Goal: Task Accomplishment & Management: Use online tool/utility

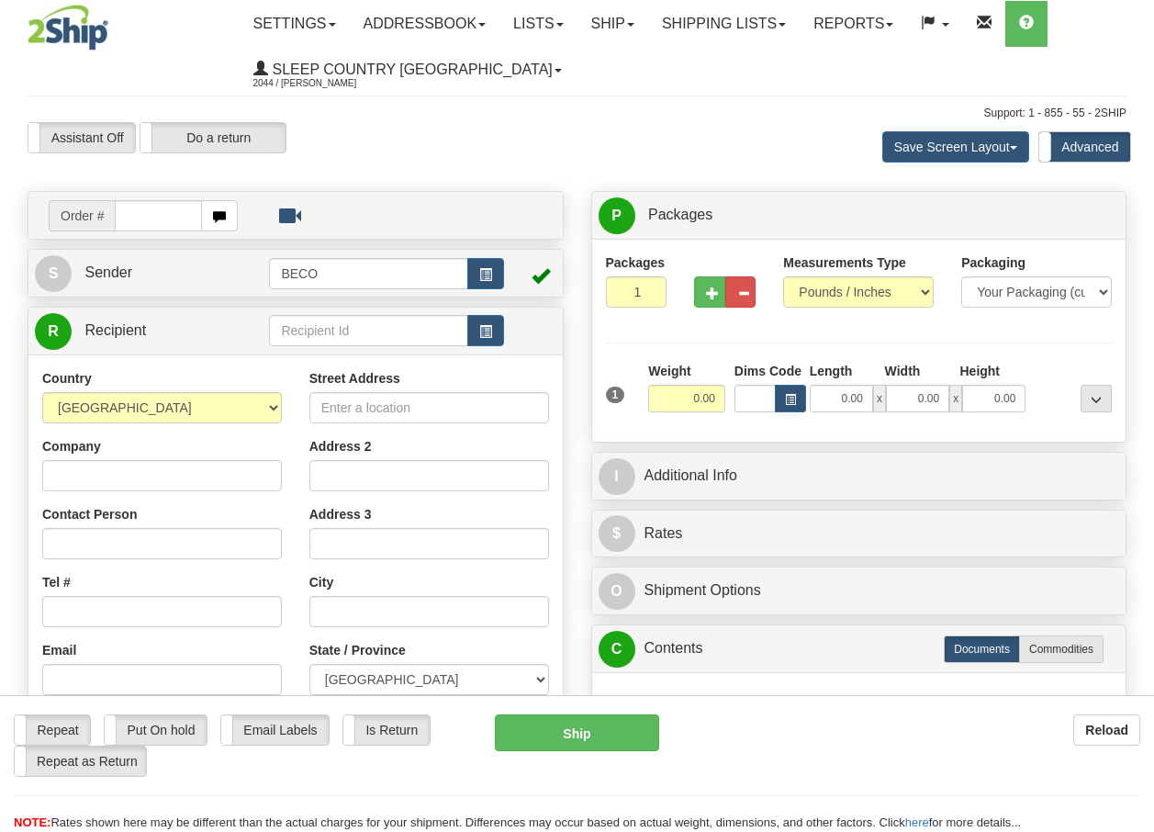
click at [621, 25] on link "Ship" at bounding box center [612, 24] width 71 height 46
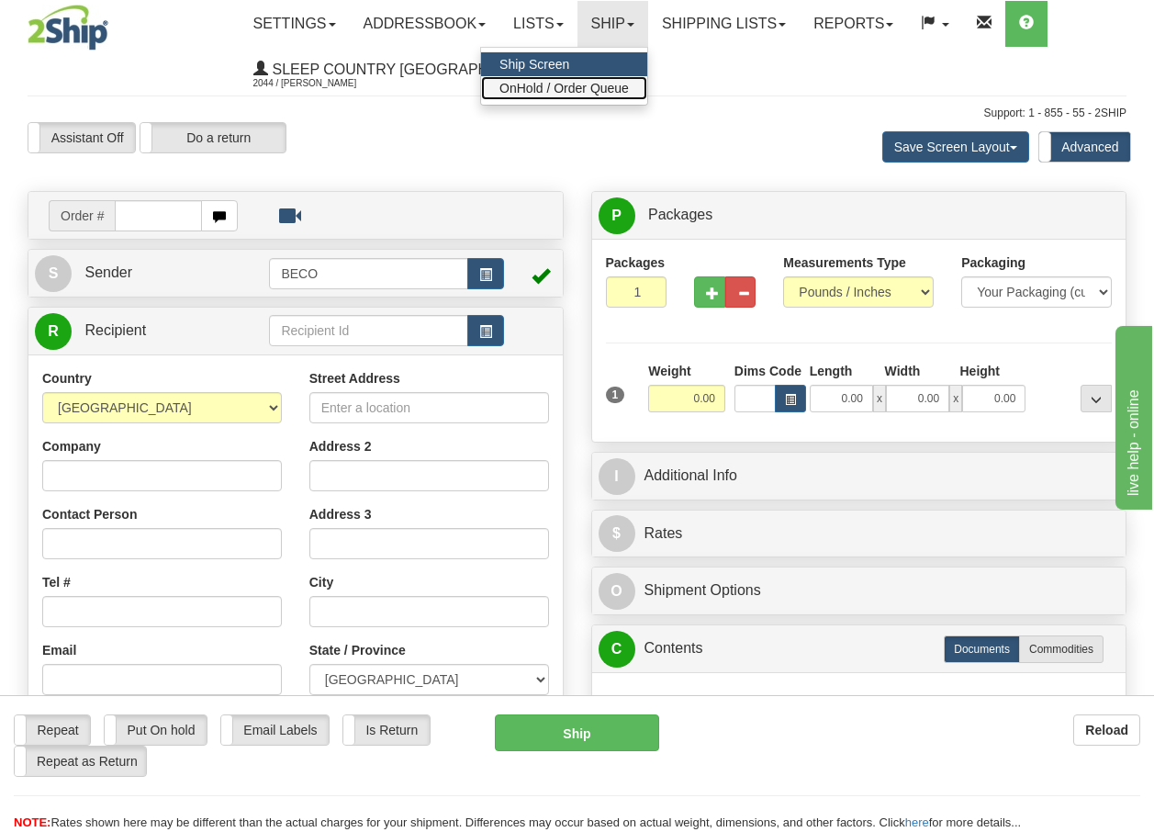
click at [582, 88] on span "OnHold / Order Queue" at bounding box center [563, 88] width 129 height 15
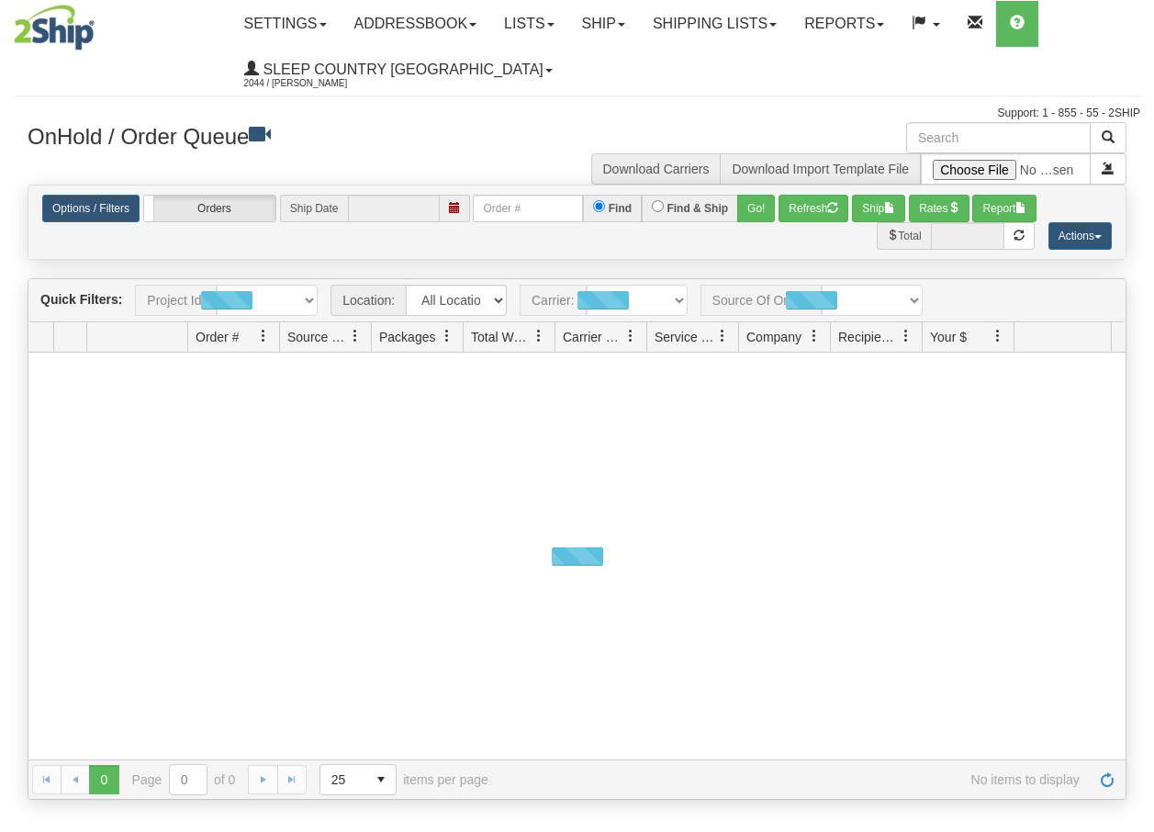
type input "[DATE]"
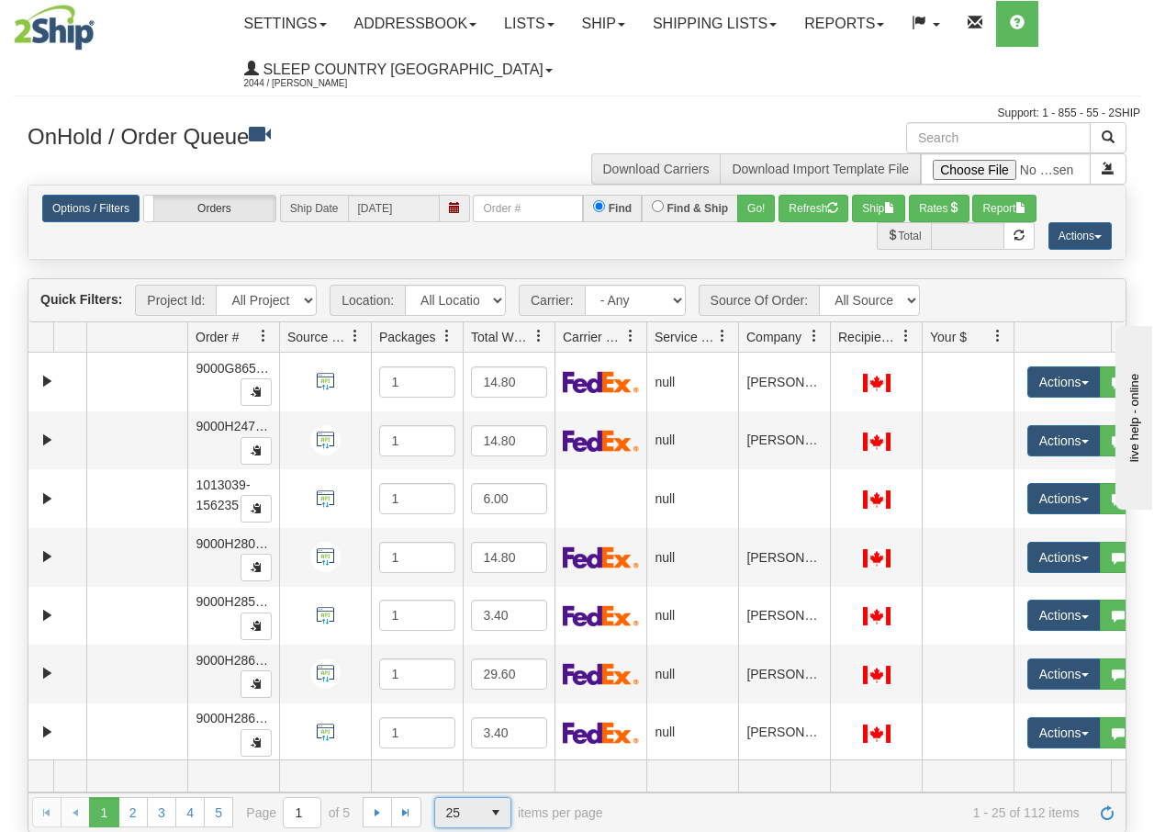
click at [497, 811] on span "select" at bounding box center [495, 812] width 29 height 29
click at [471, 786] on li "100" at bounding box center [471, 783] width 75 height 26
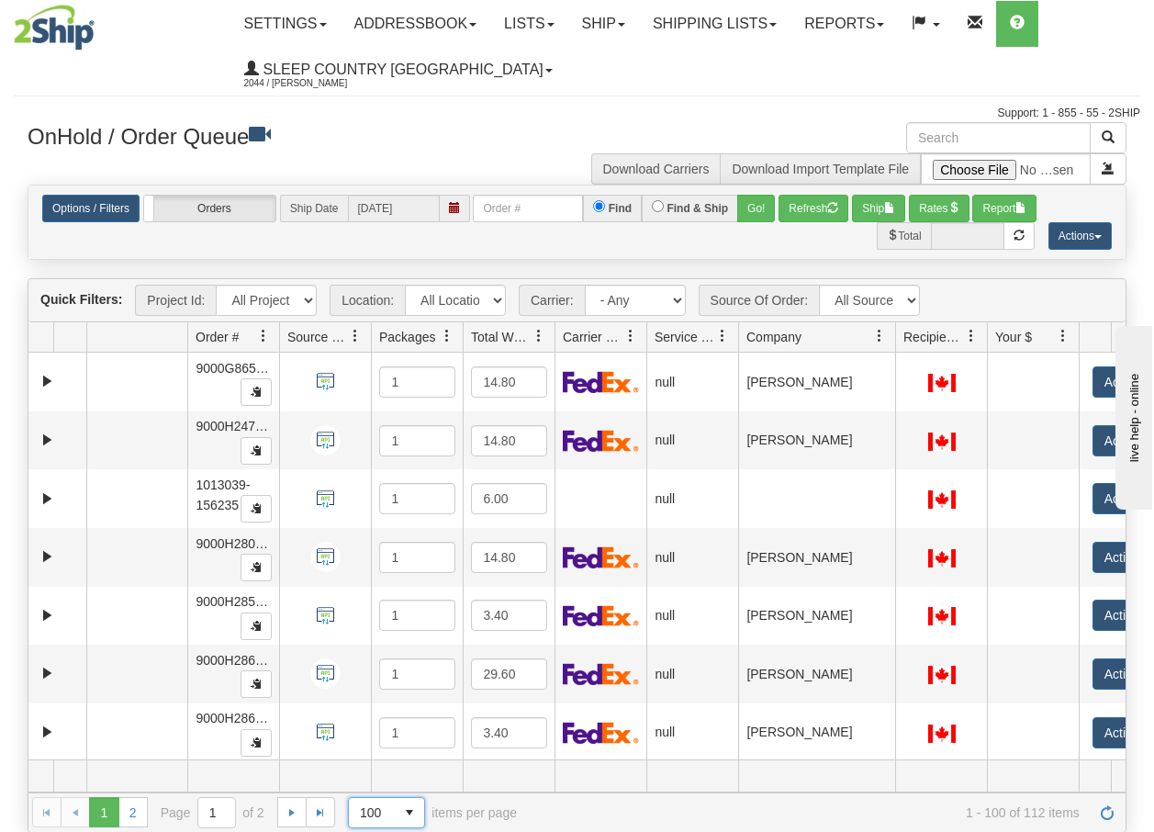
drag, startPoint x: 832, startPoint y: 339, endPoint x: 907, endPoint y: 351, distance: 75.3
click at [906, 351] on div "Aggregation Group Id Id Location Request Id Reply Id Order # Source Of Order Pa…" at bounding box center [569, 336] width 1083 height 29
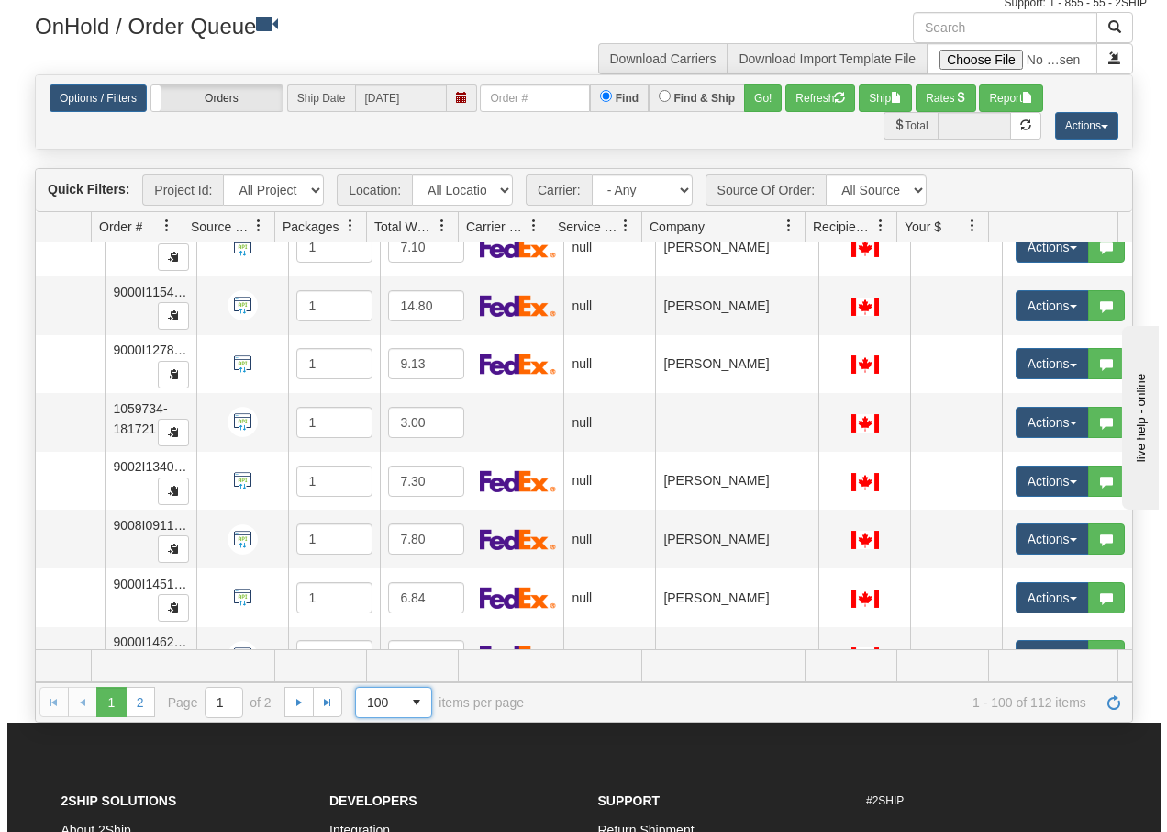
scroll to position [5150, 104]
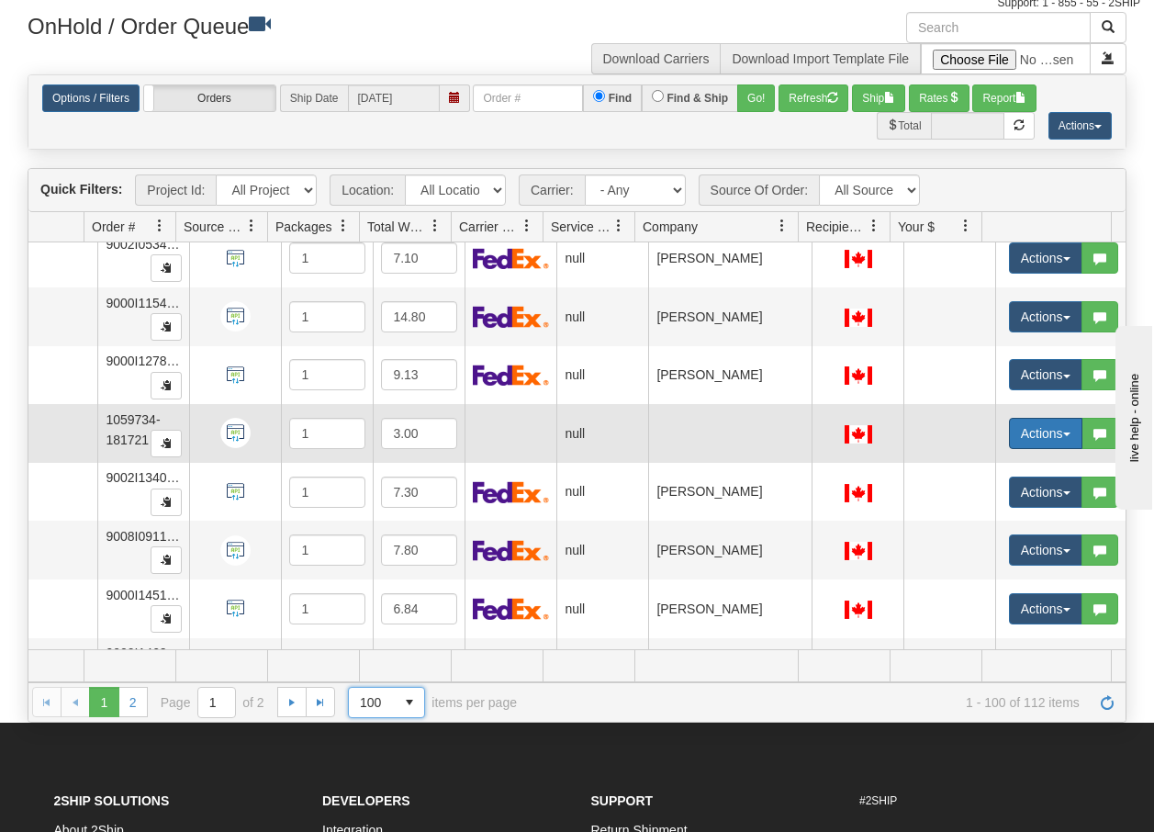
click at [1063, 436] on span "button" at bounding box center [1066, 434] width 7 height 4
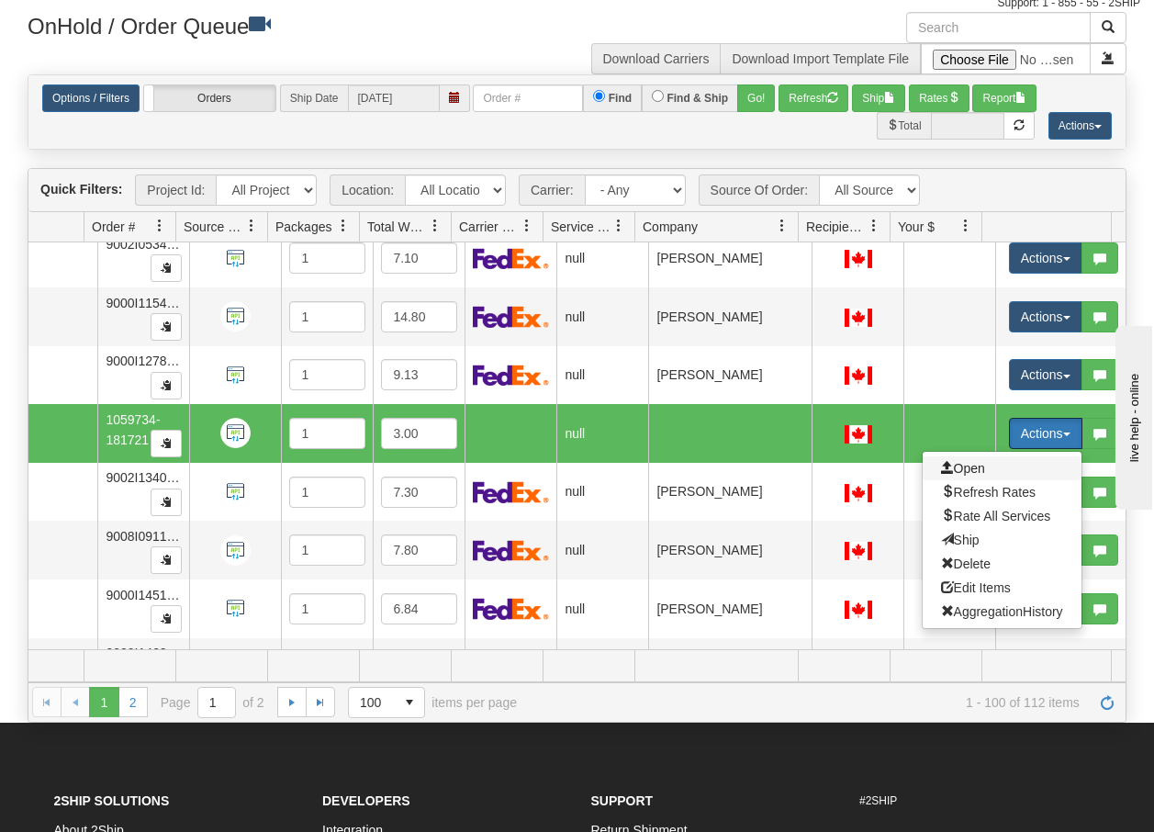
click at [957, 466] on span "Open" at bounding box center [963, 468] width 44 height 15
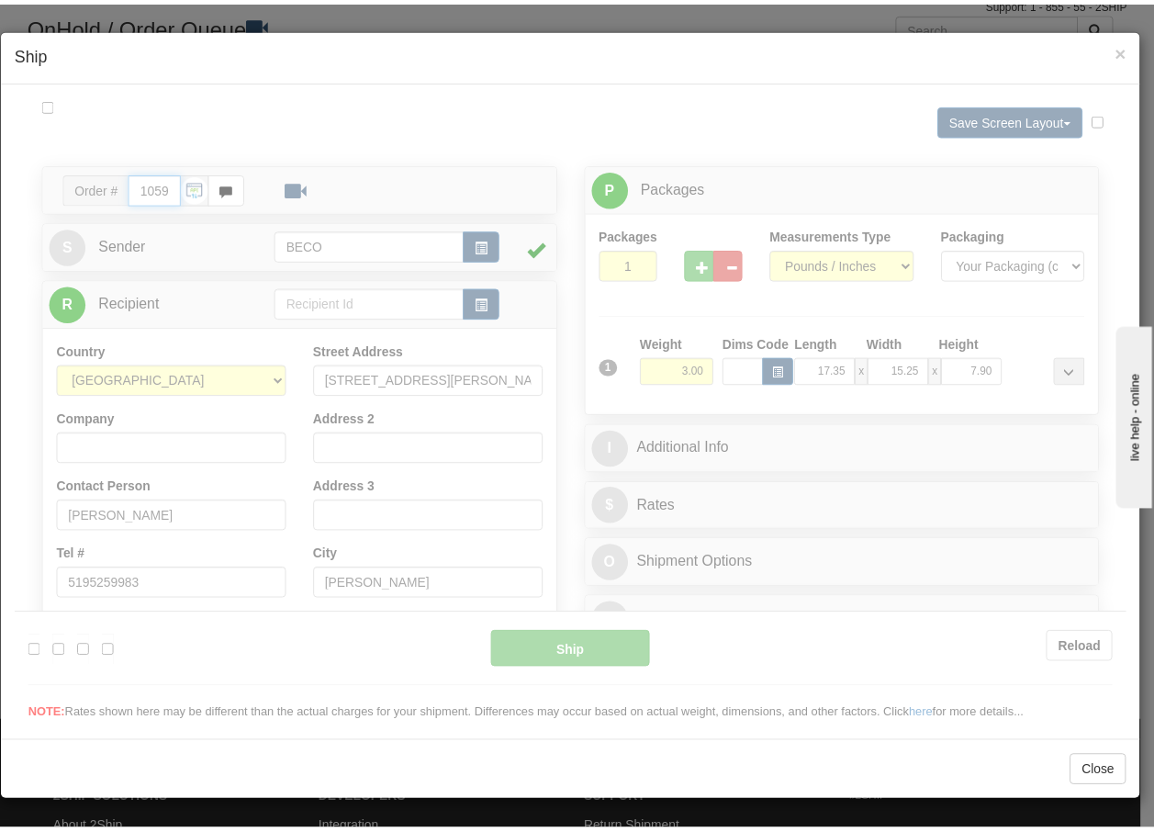
scroll to position [0, 0]
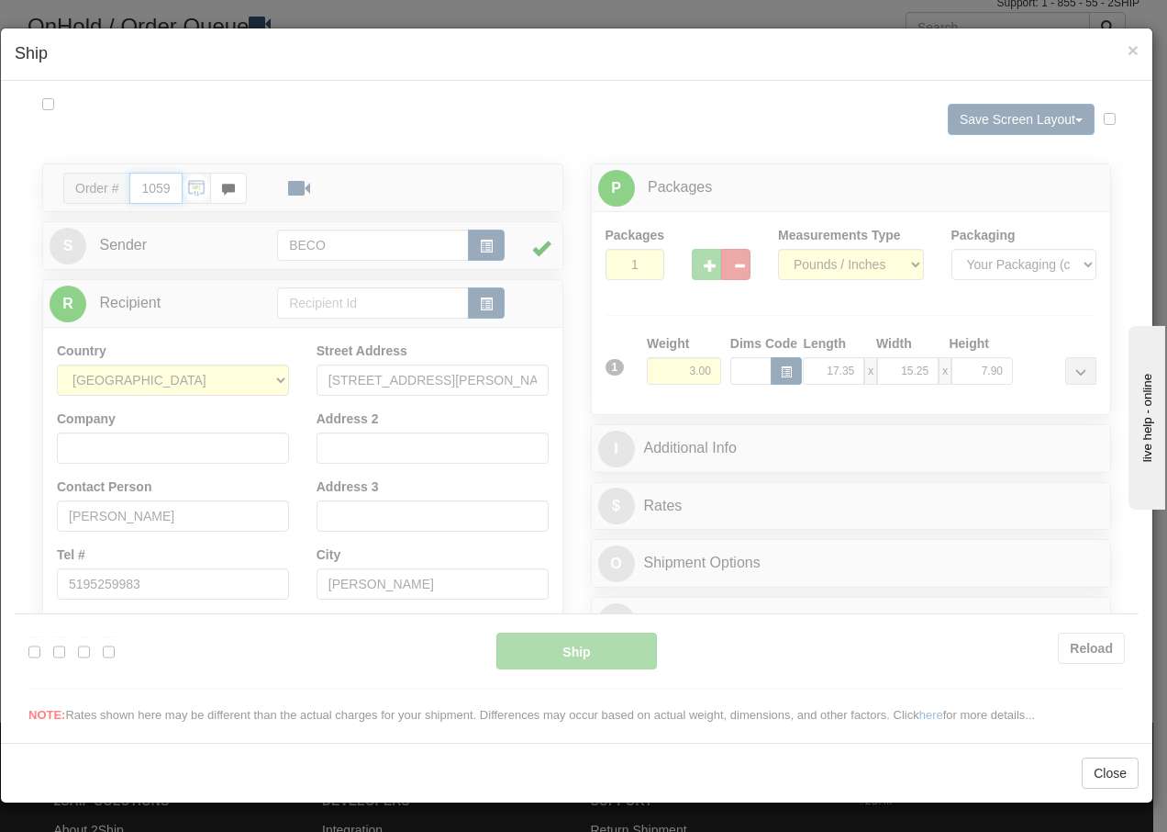
type input "08:19"
type input "16:00"
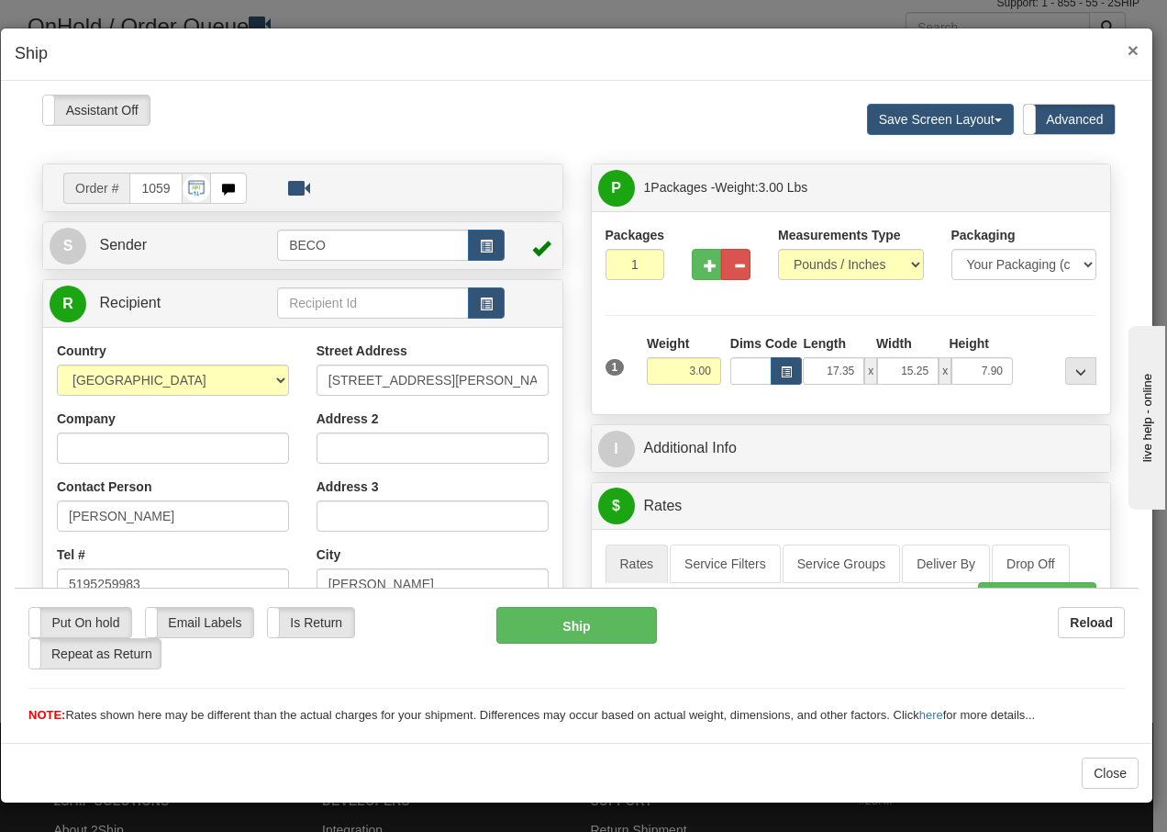
click at [1133, 51] on span "×" at bounding box center [1133, 49] width 11 height 21
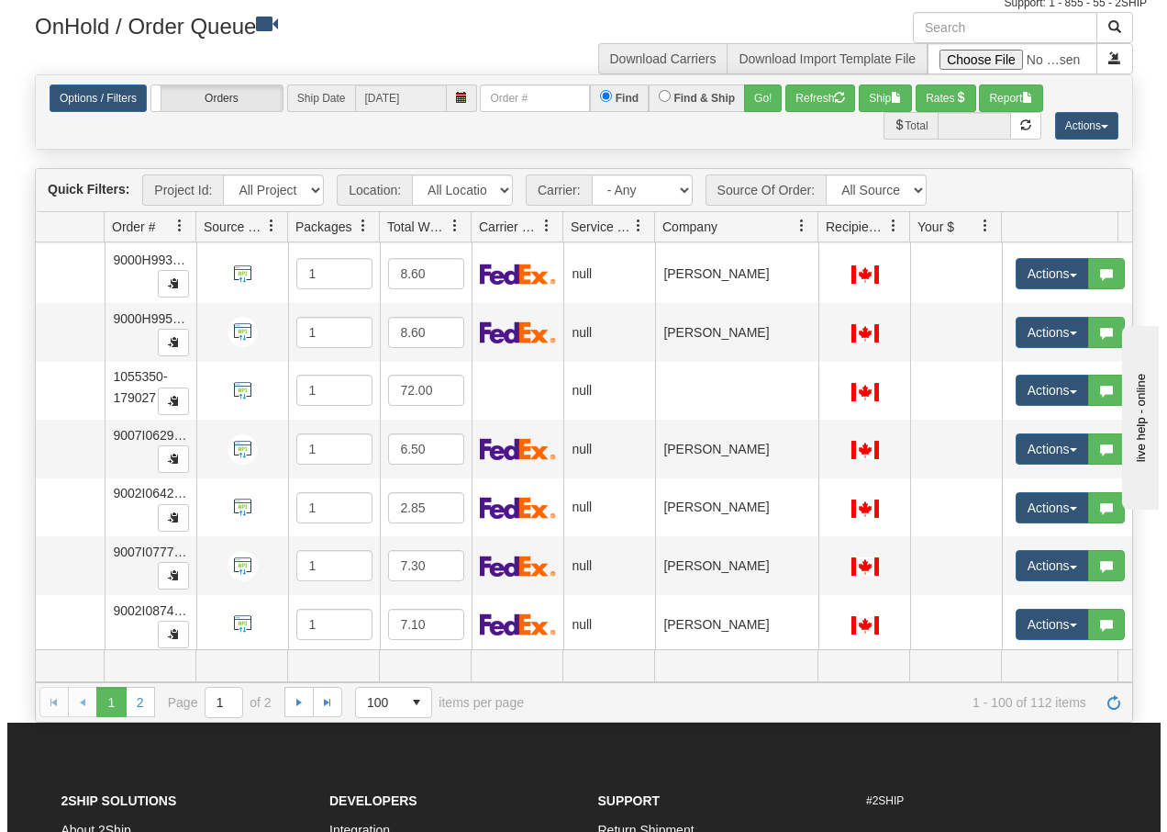
scroll to position [4538, 91]
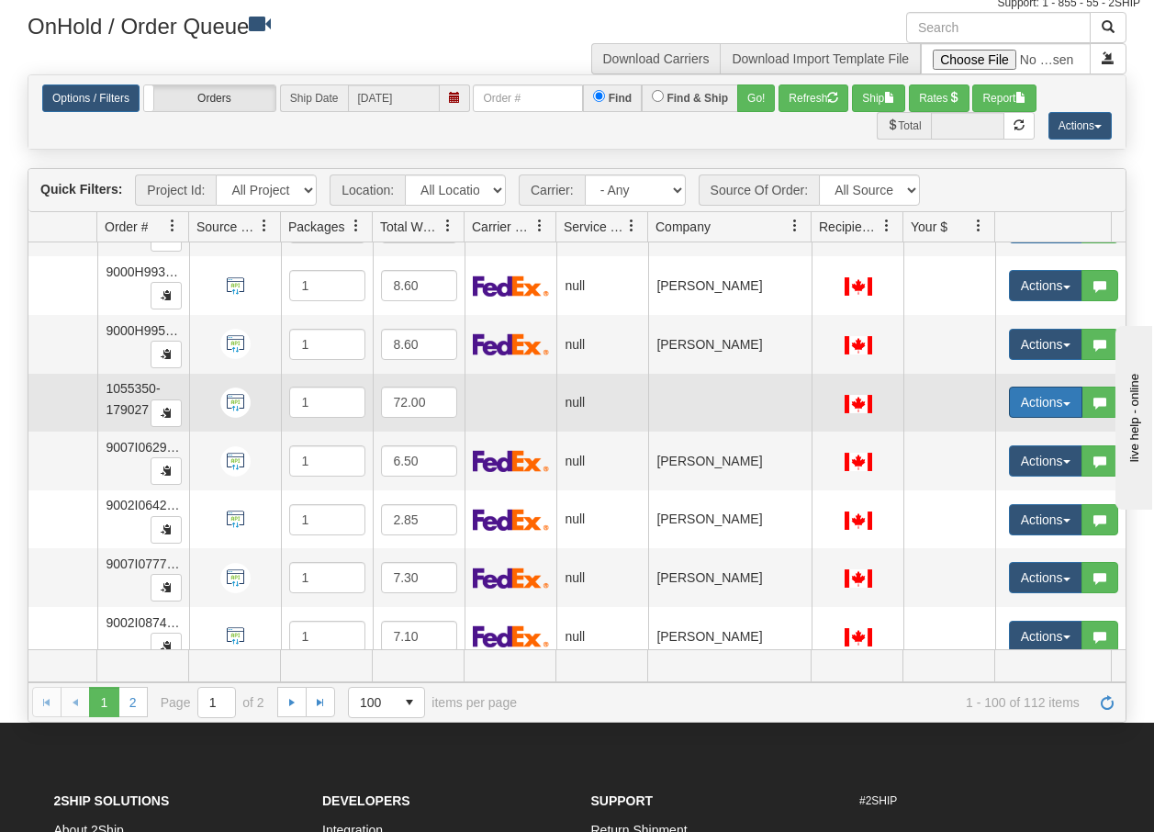
click at [1063, 402] on span "button" at bounding box center [1066, 404] width 7 height 4
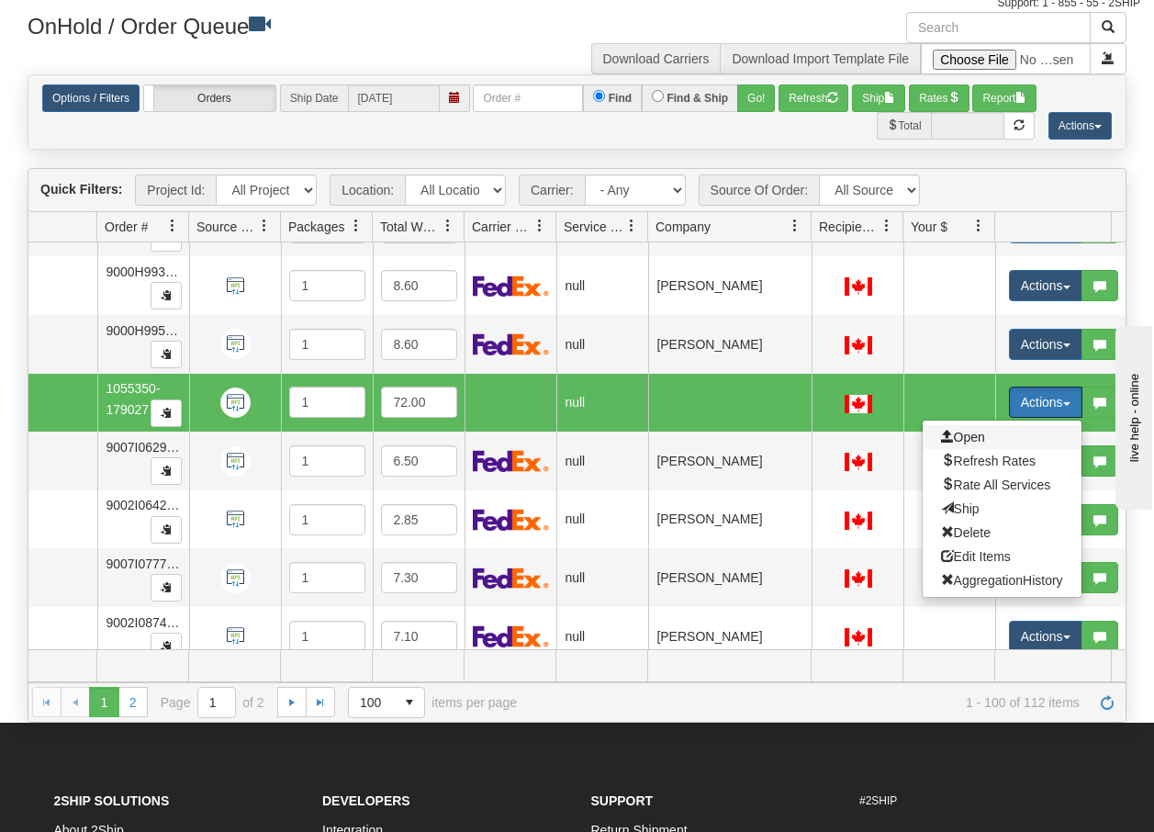
click at [969, 432] on span "Open" at bounding box center [963, 437] width 44 height 15
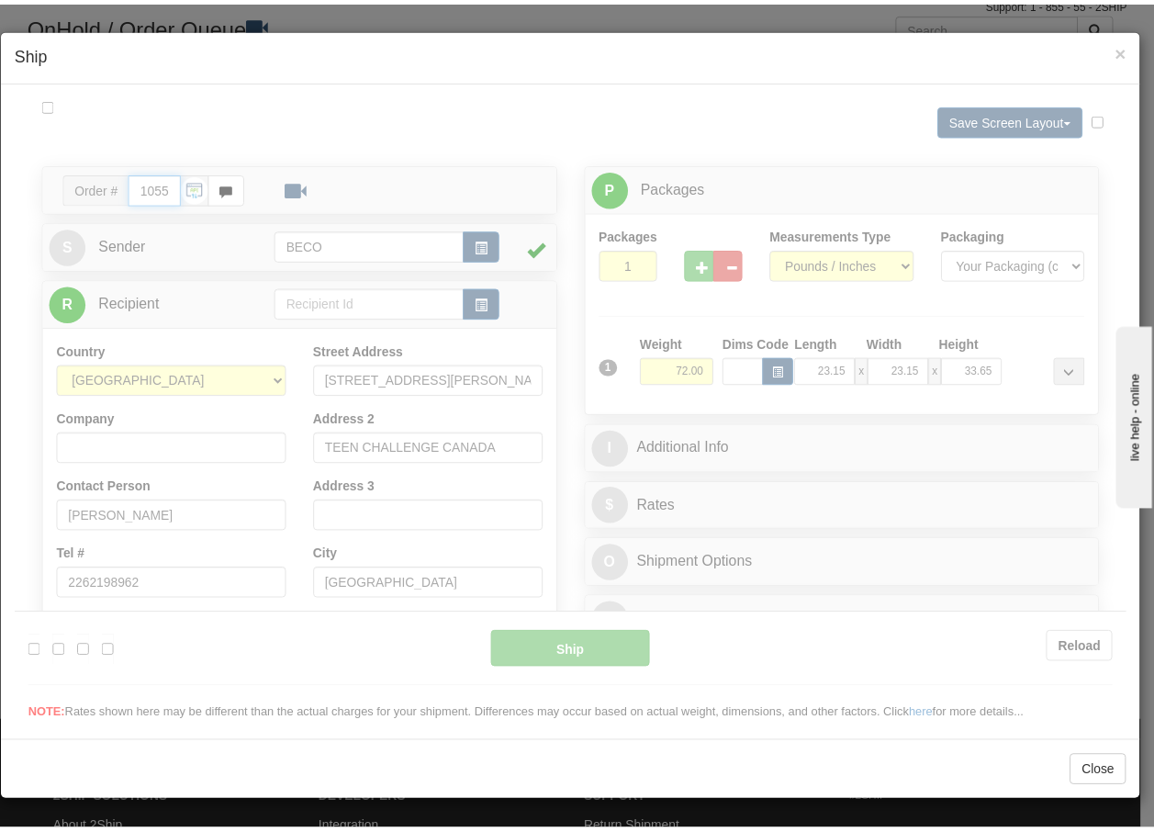
scroll to position [0, 0]
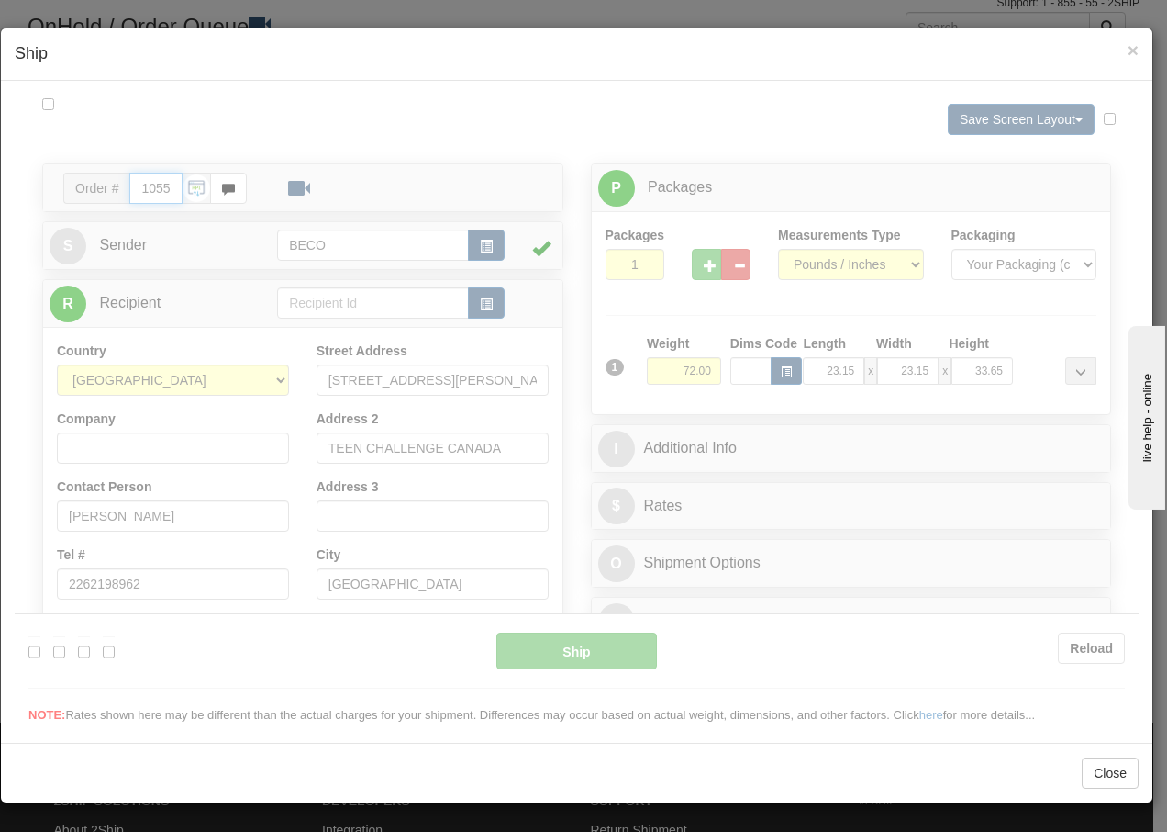
type input "08:19"
type input "16:00"
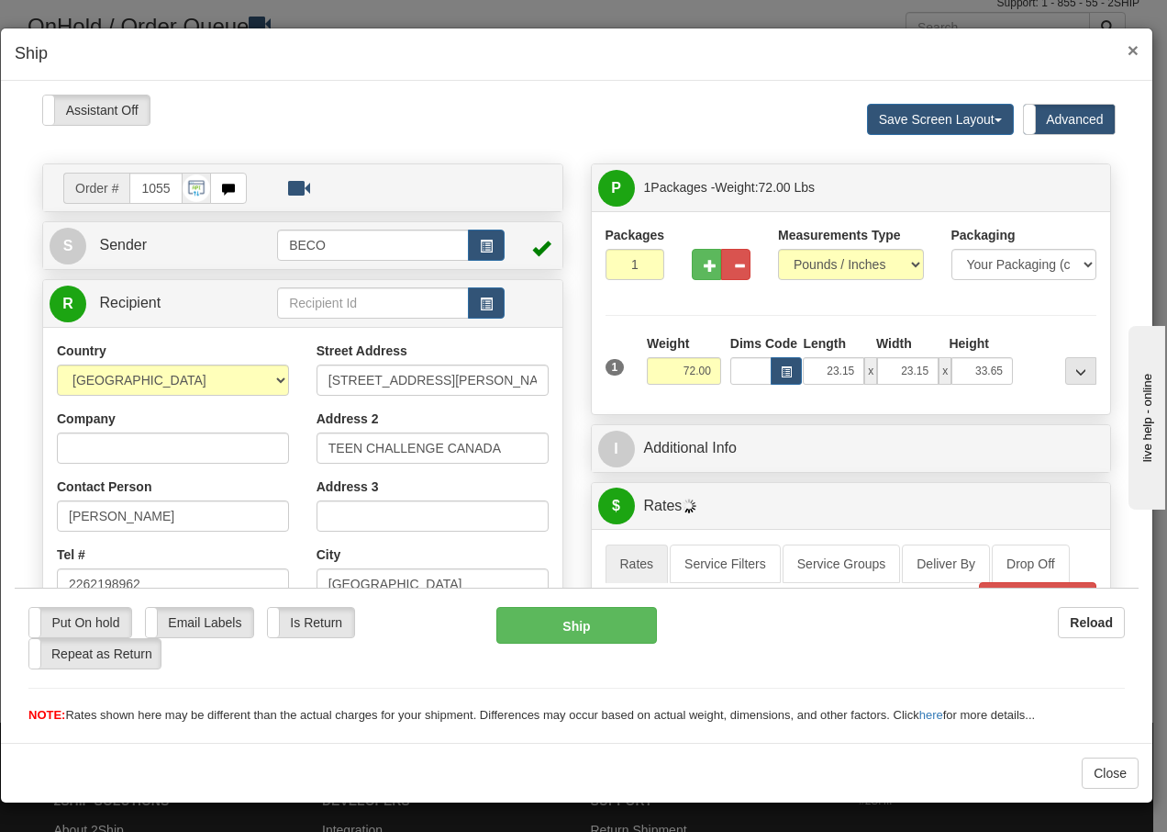
click at [1137, 53] on span "×" at bounding box center [1133, 49] width 11 height 21
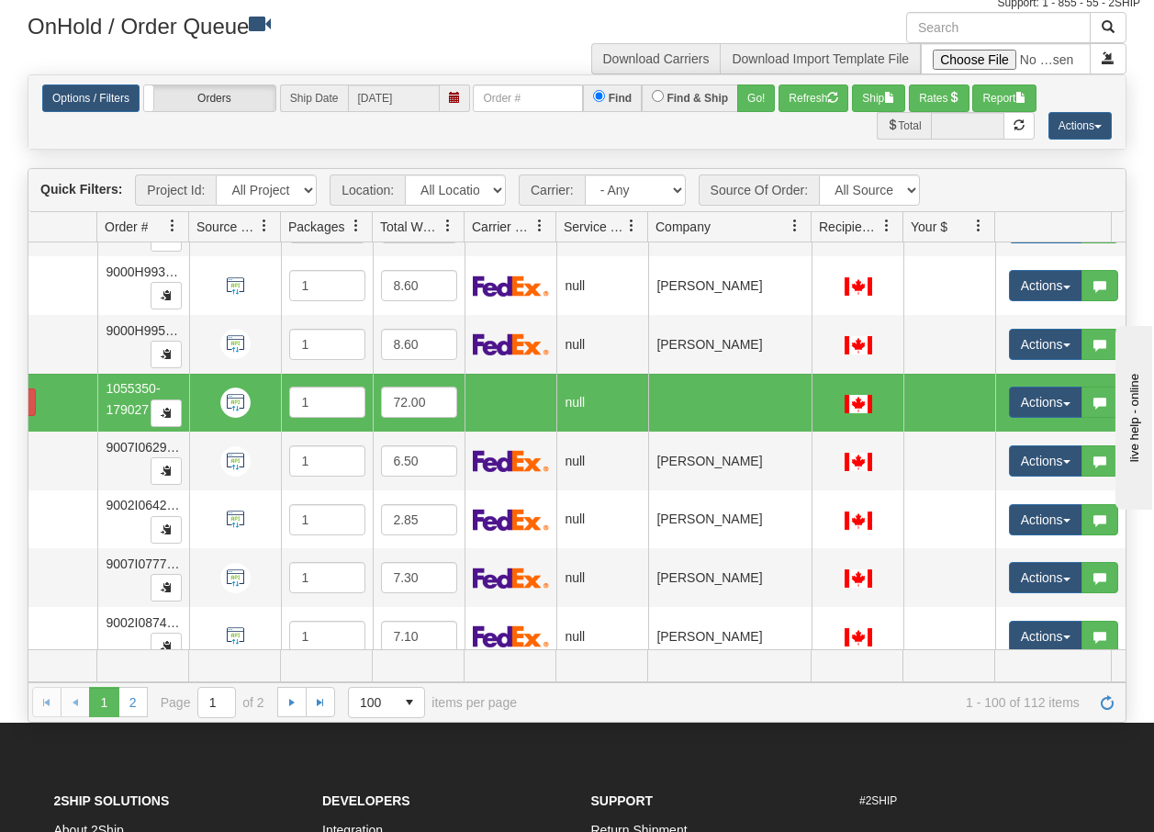
scroll to position [0, 90]
click at [140, 699] on link "2" at bounding box center [132, 701] width 29 height 29
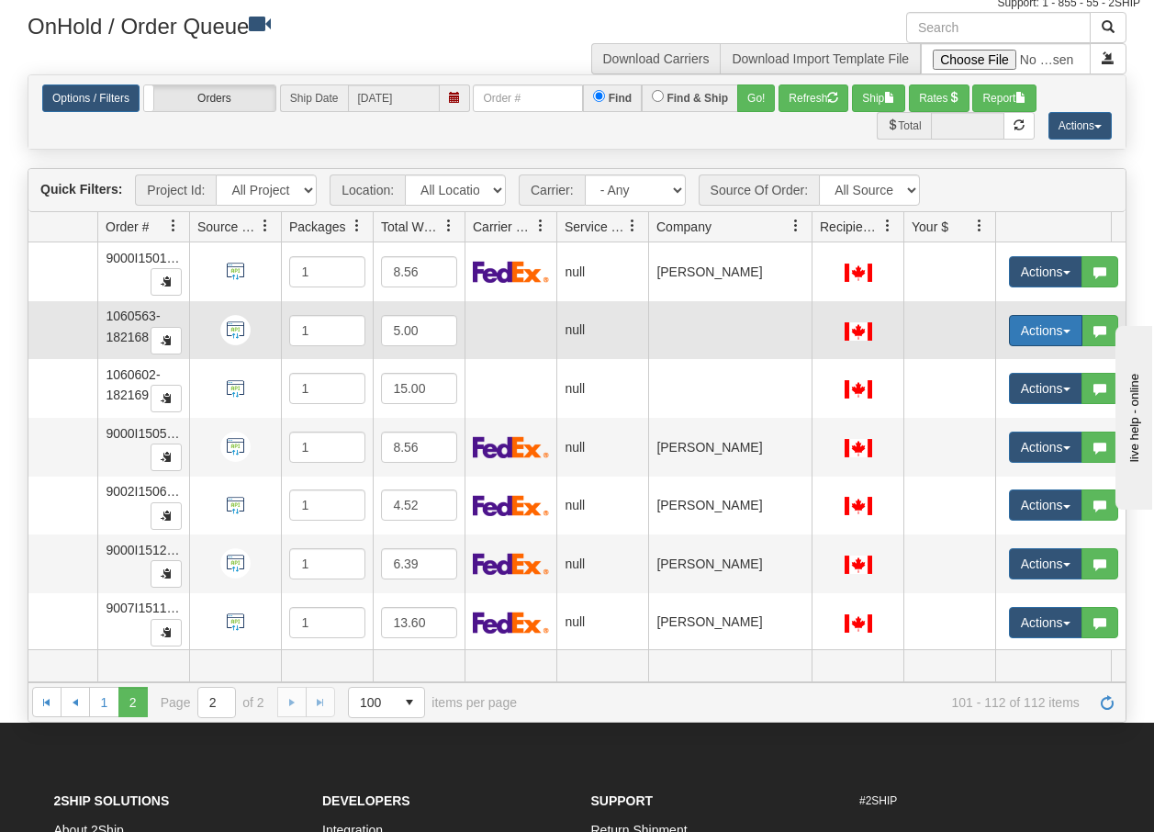
click at [1060, 330] on button "Actions" at bounding box center [1045, 330] width 73 height 31
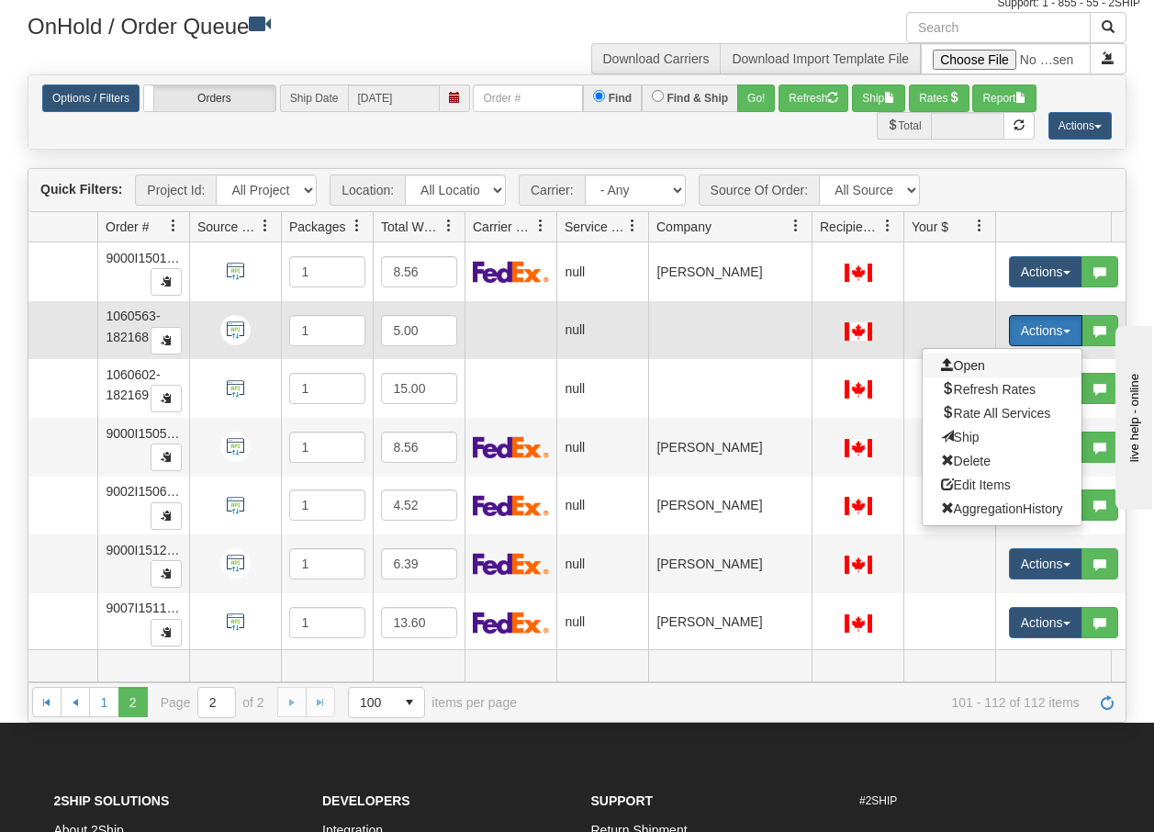
click at [980, 365] on span "Open" at bounding box center [963, 365] width 44 height 15
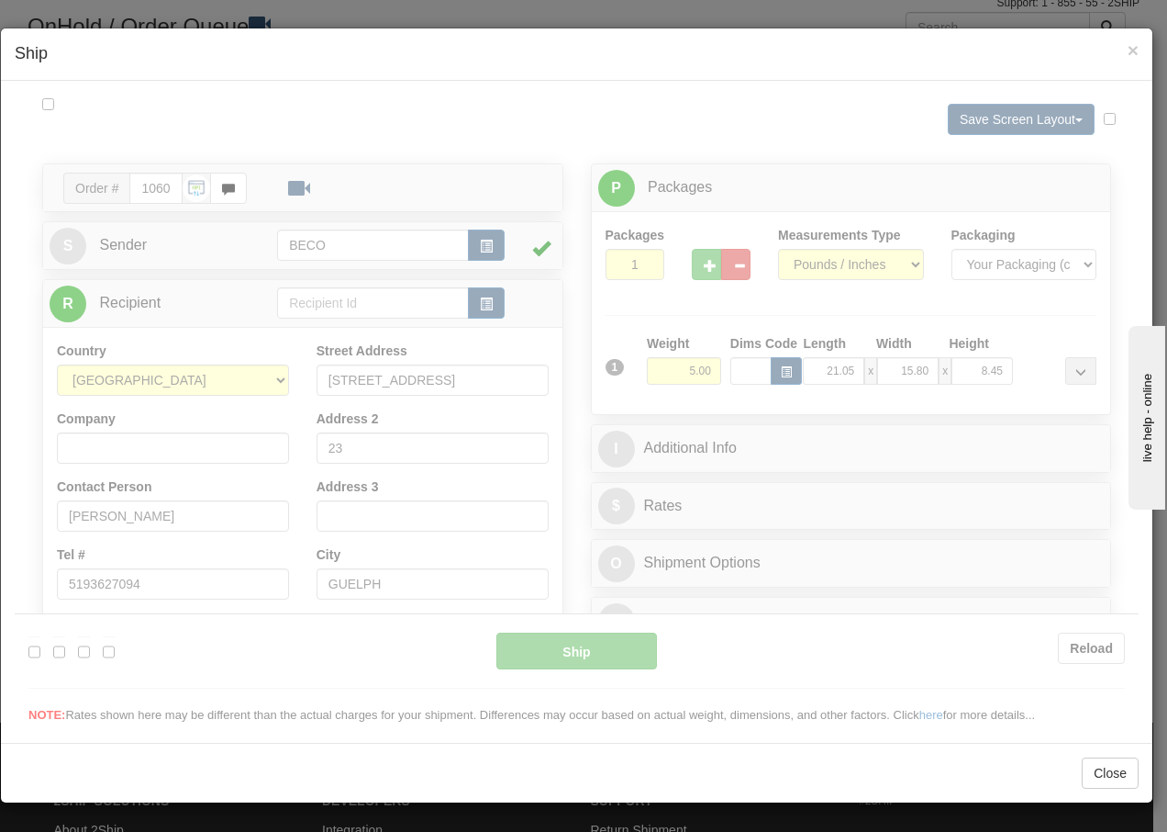
scroll to position [0, 0]
type input "08:20"
type input "16:00"
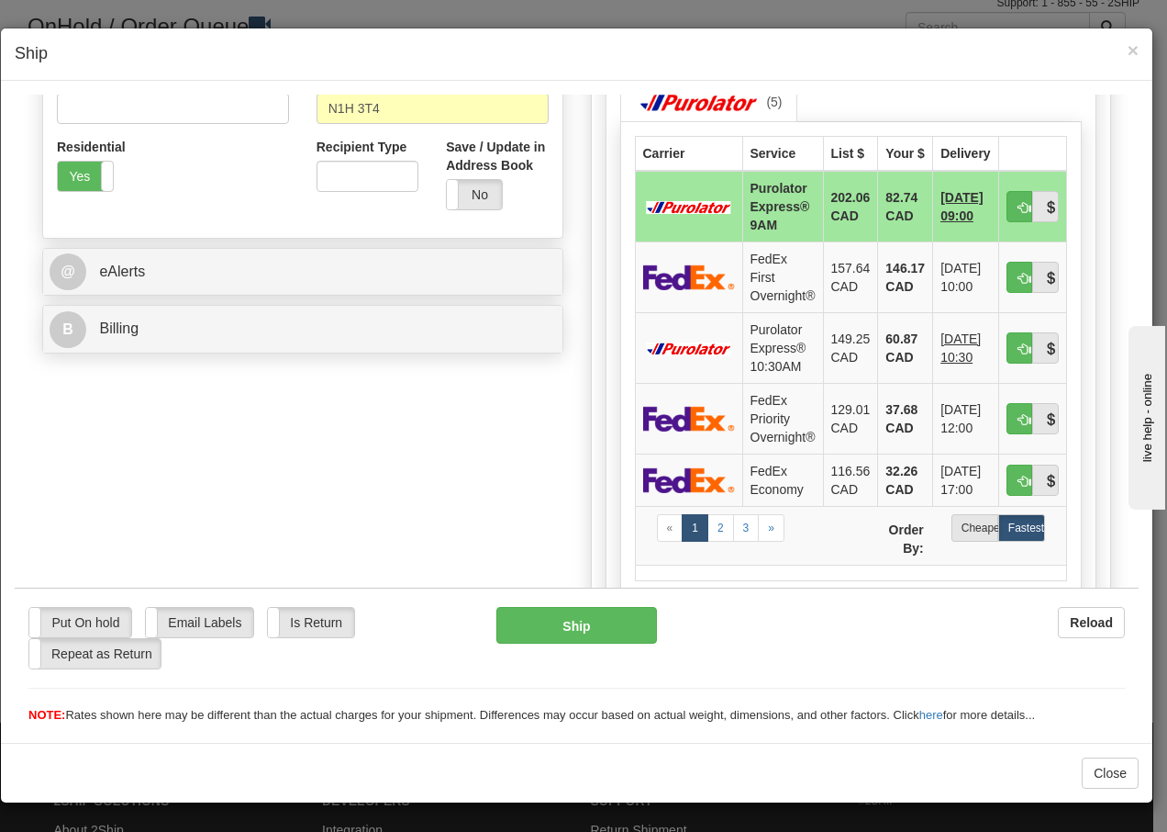
scroll to position [636, 0]
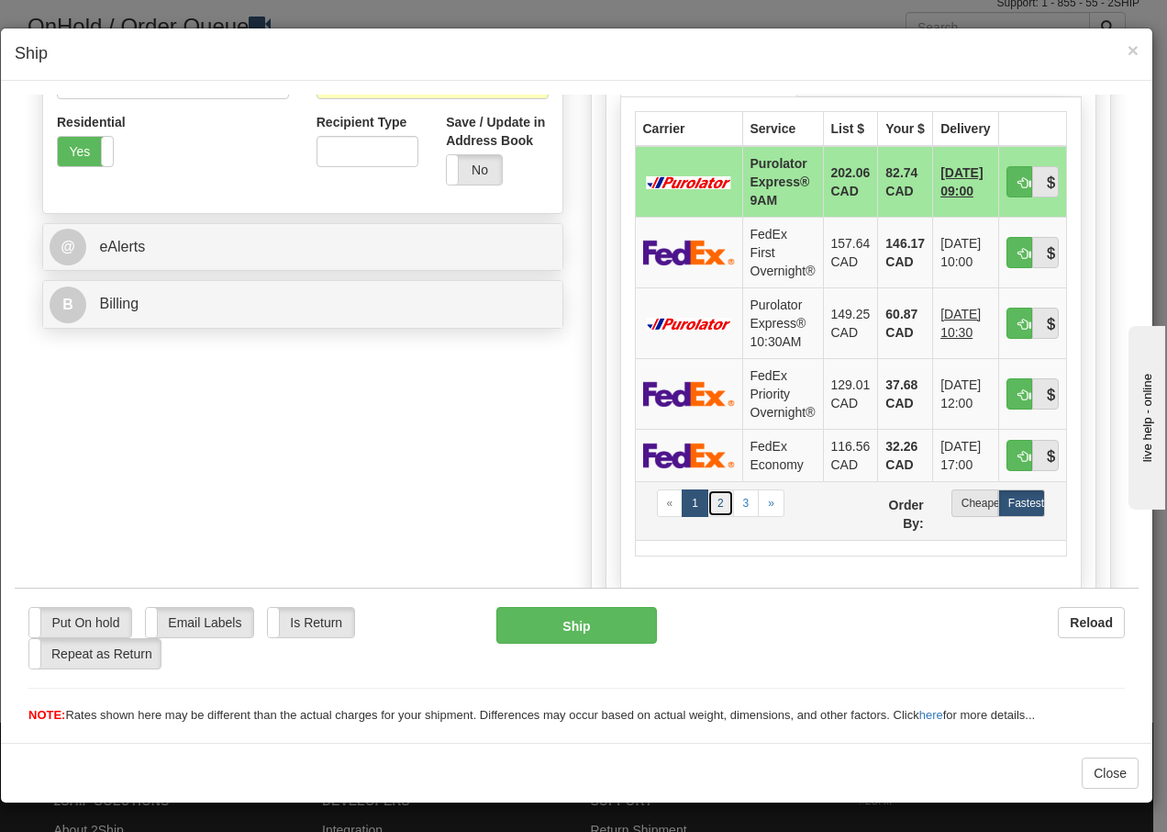
click at [713, 506] on link "2" at bounding box center [721, 502] width 27 height 28
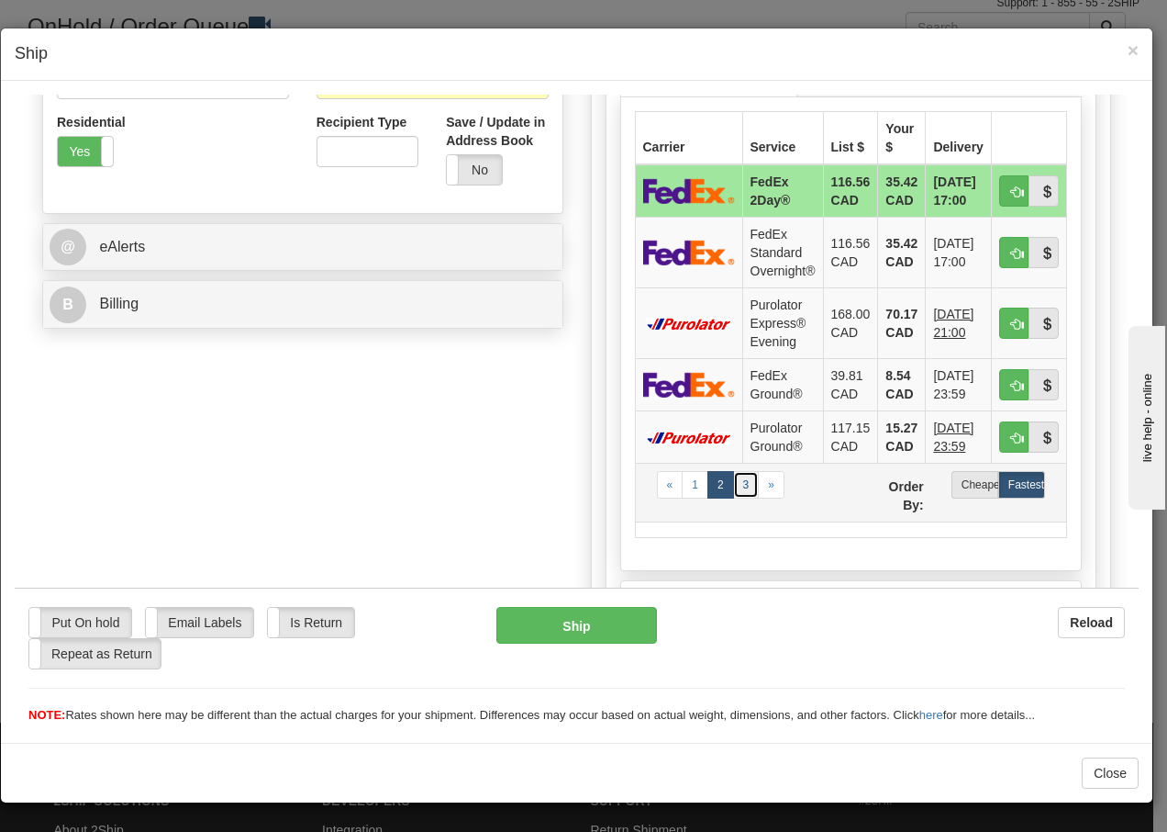
click at [737, 488] on link "3" at bounding box center [746, 484] width 27 height 28
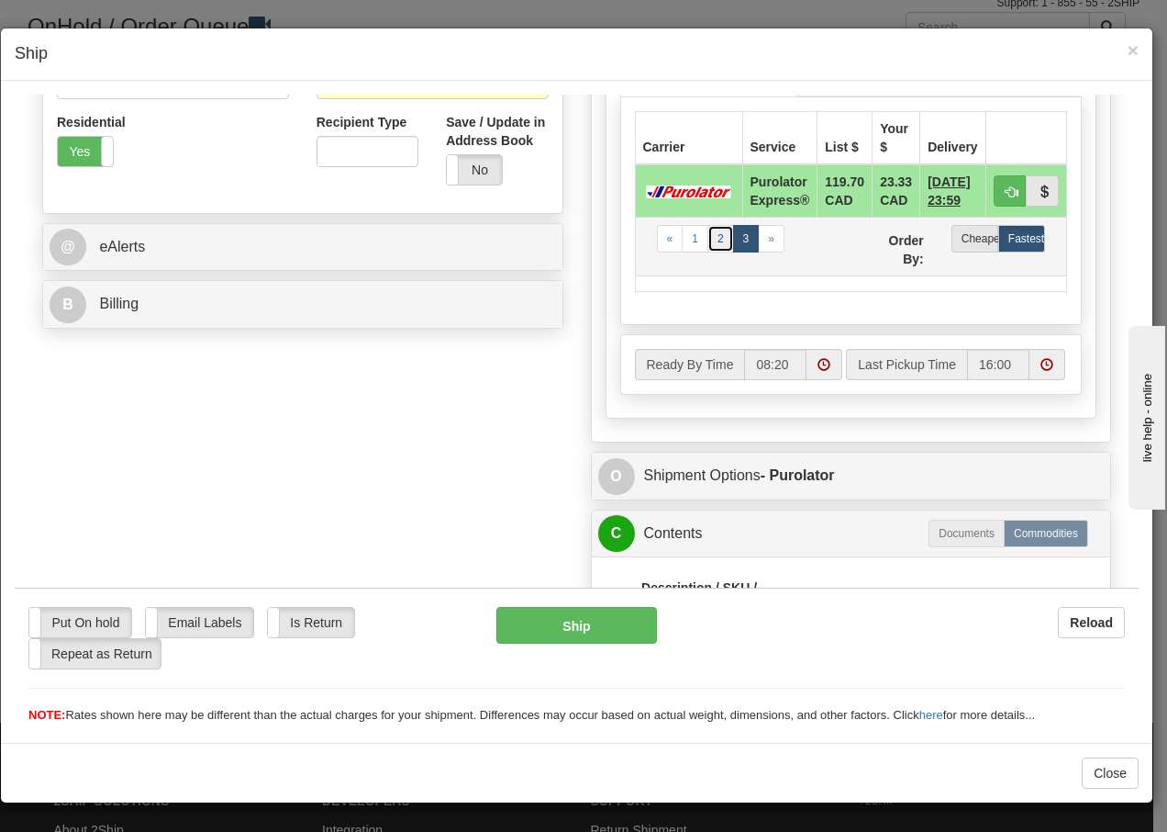
click at [711, 234] on link "2" at bounding box center [721, 238] width 27 height 28
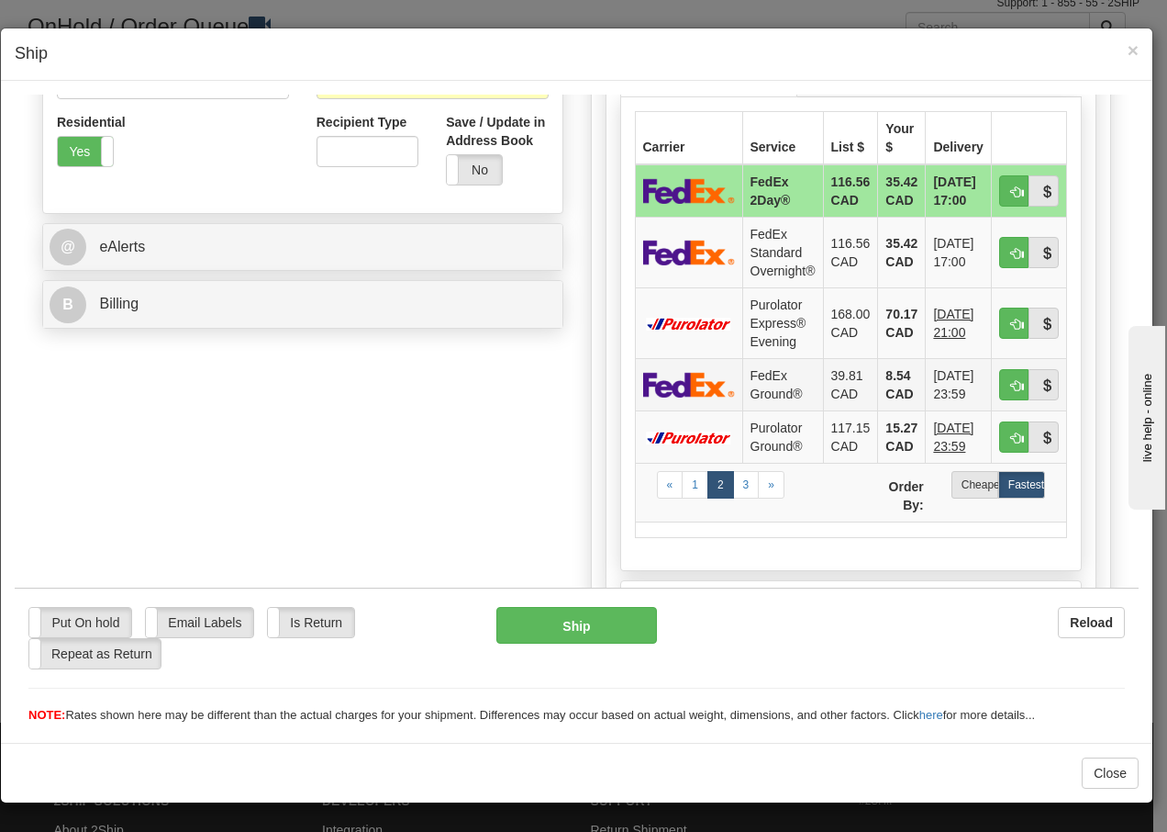
click at [792, 389] on td "FedEx Ground®" at bounding box center [782, 383] width 81 height 52
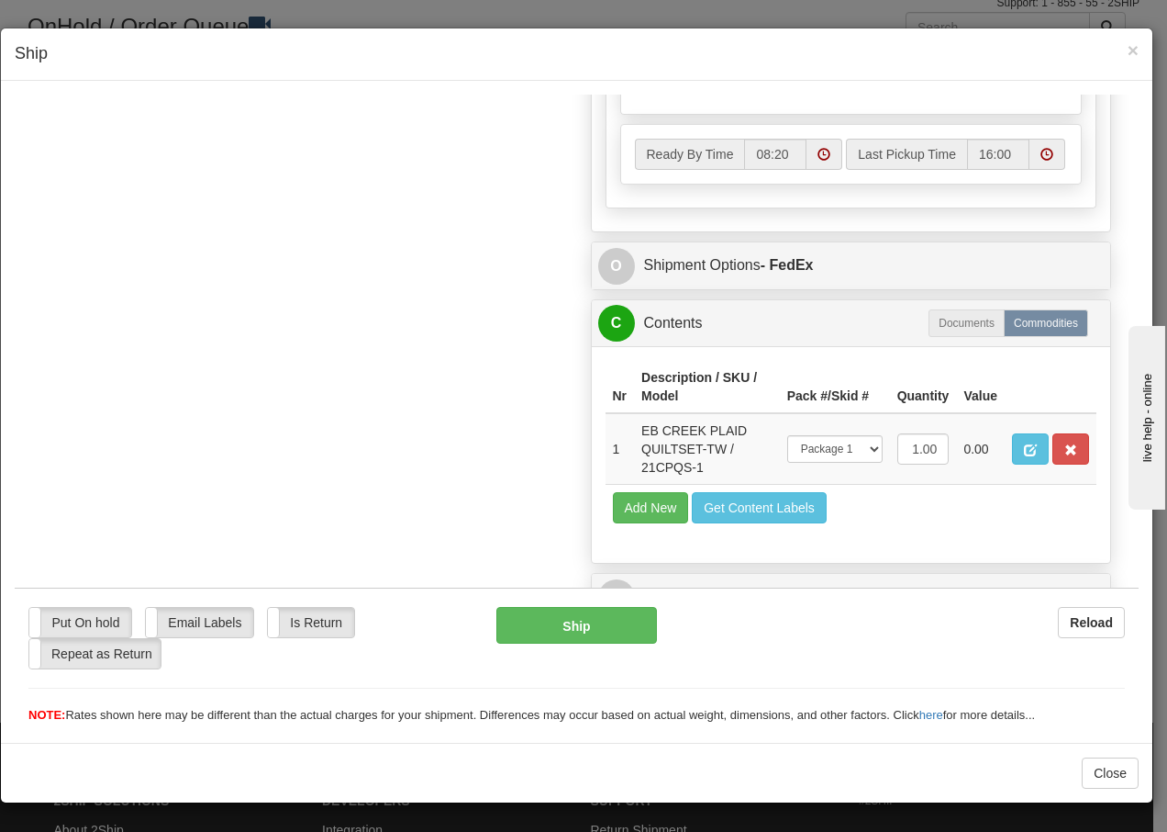
scroll to position [1124, 0]
click at [584, 631] on button "Ship" at bounding box center [577, 624] width 160 height 37
type input "92"
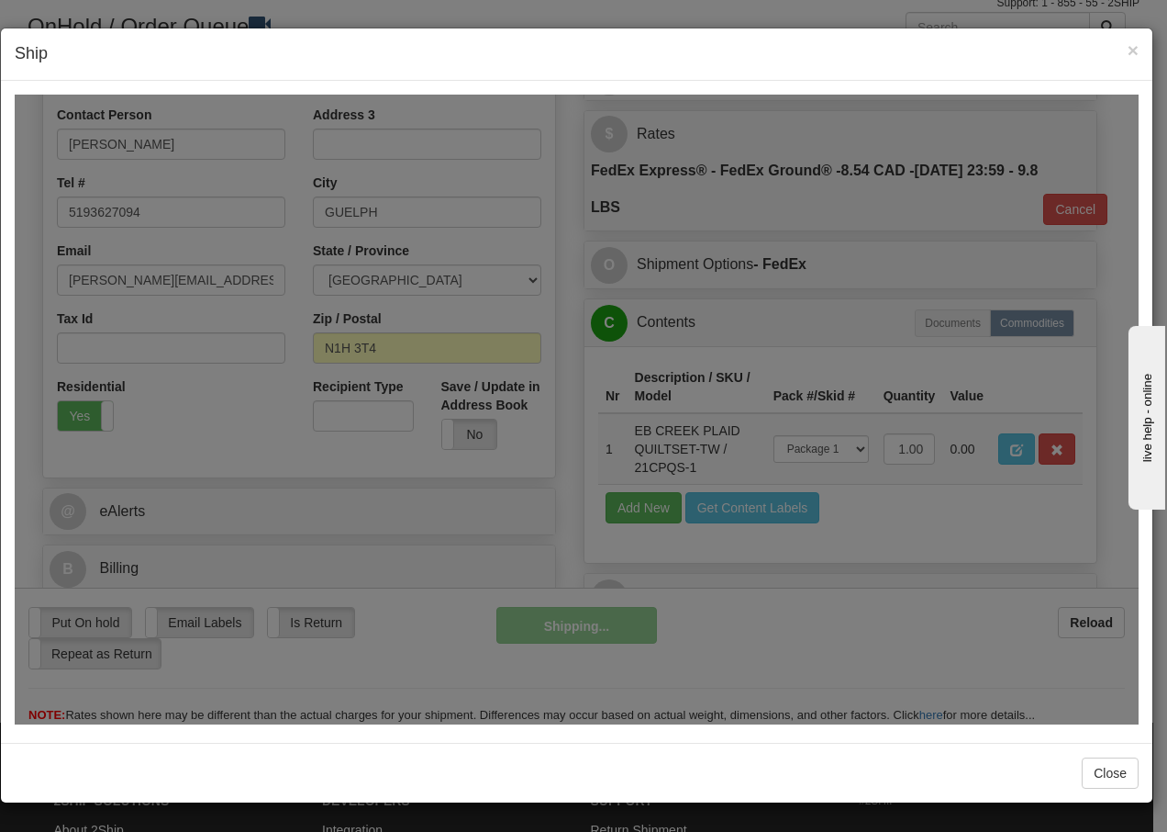
scroll to position [372, 0]
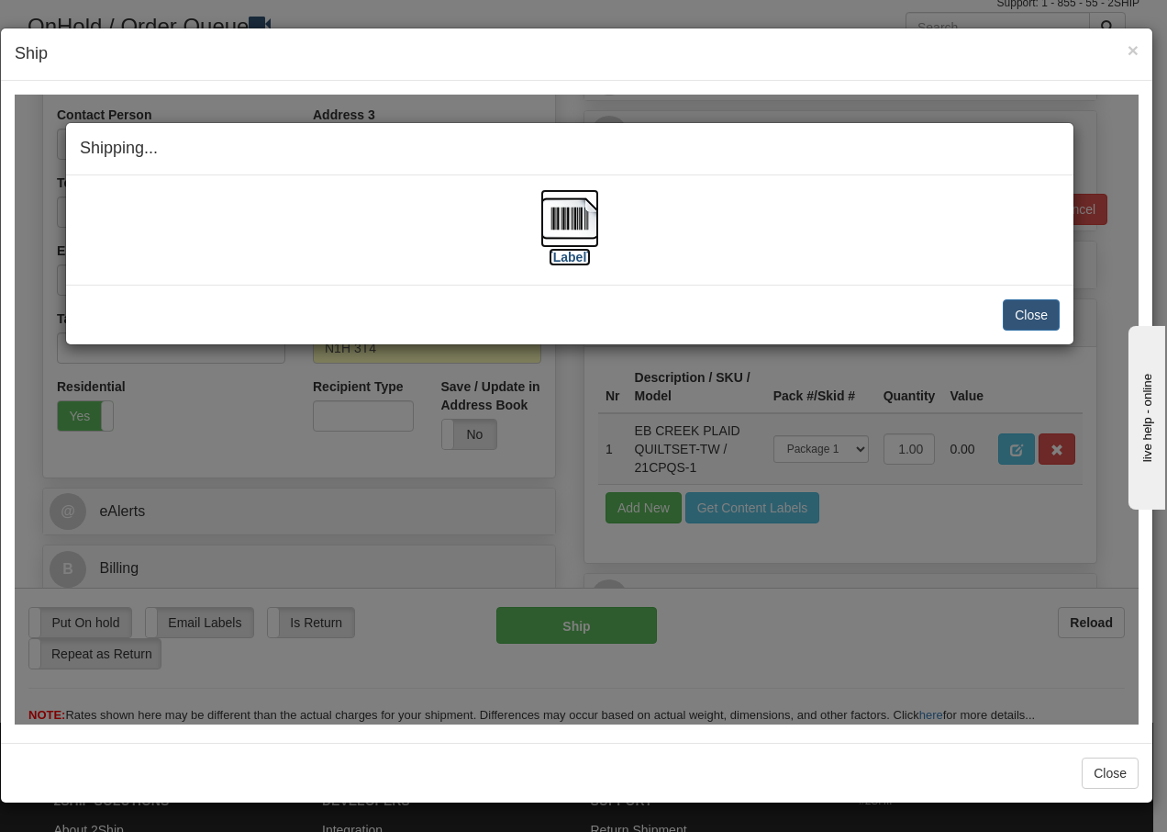
click at [570, 227] on img at bounding box center [570, 217] width 59 height 59
click at [1030, 321] on button "Close" at bounding box center [1031, 313] width 57 height 31
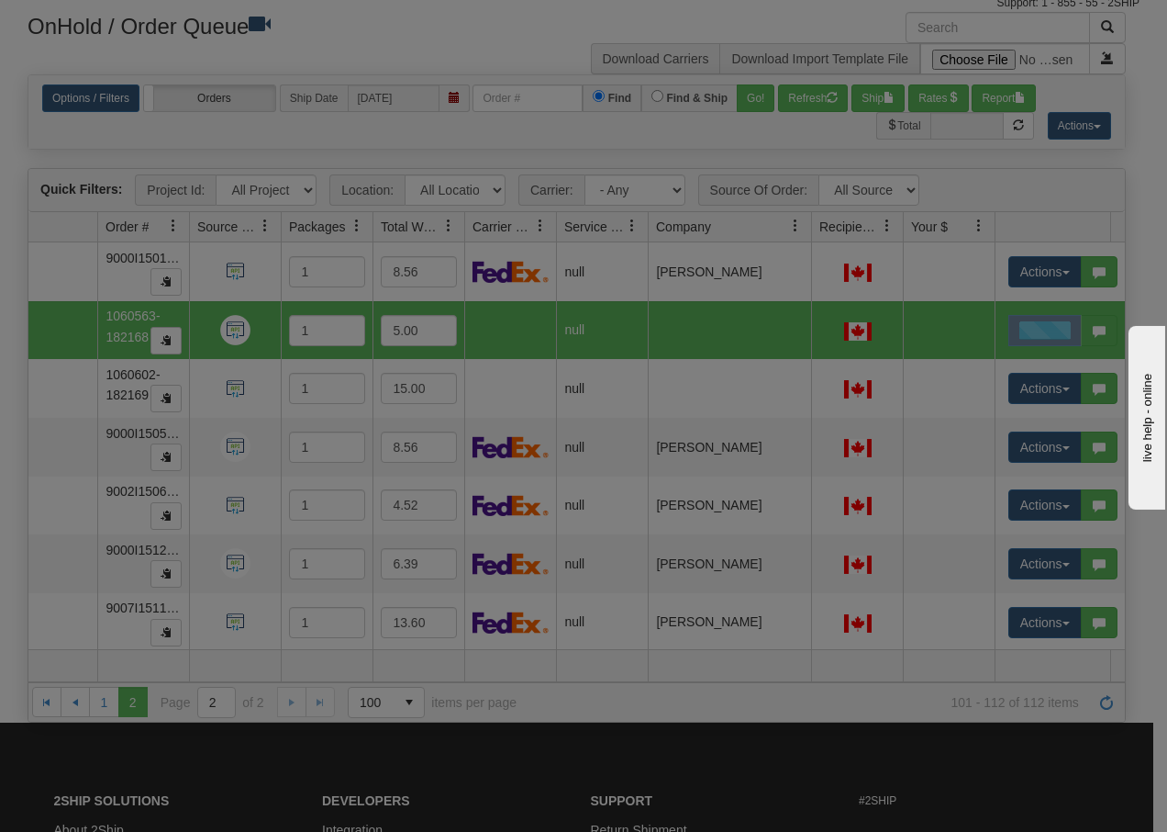
scroll to position [0, 0]
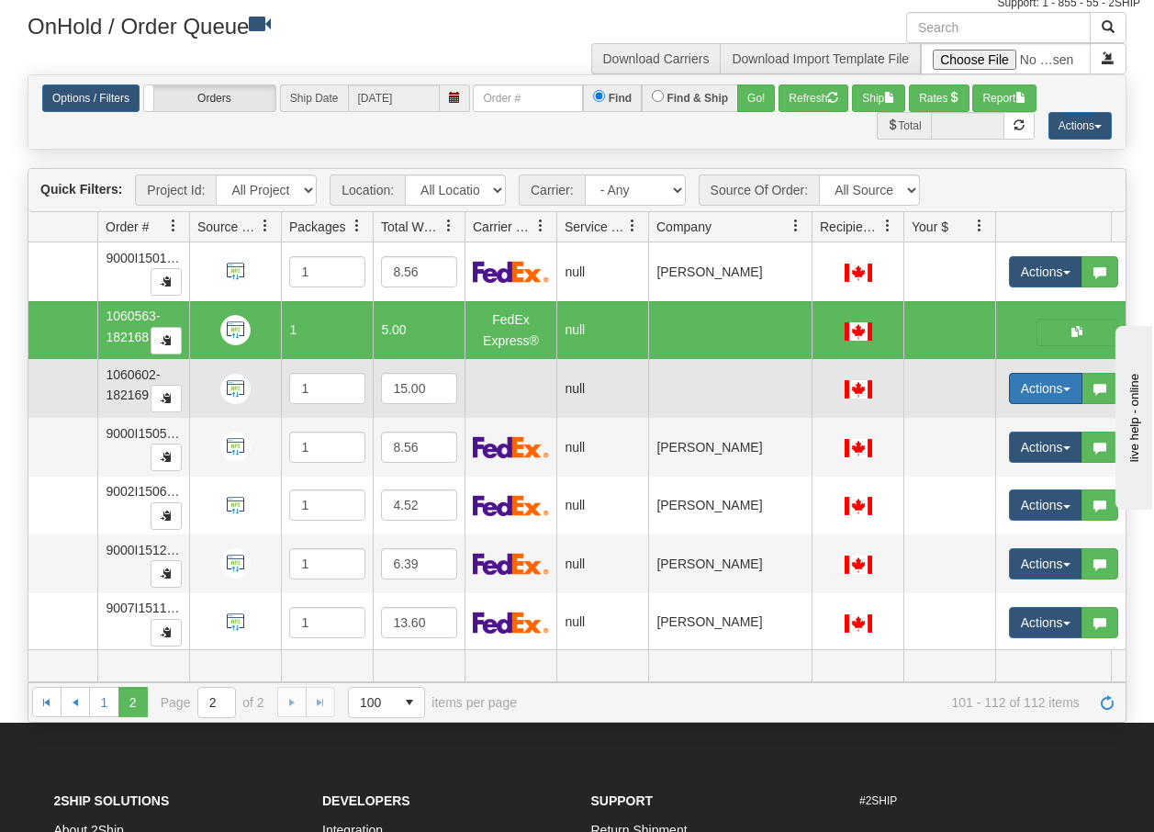
click at [1066, 392] on button "Actions" at bounding box center [1045, 388] width 73 height 31
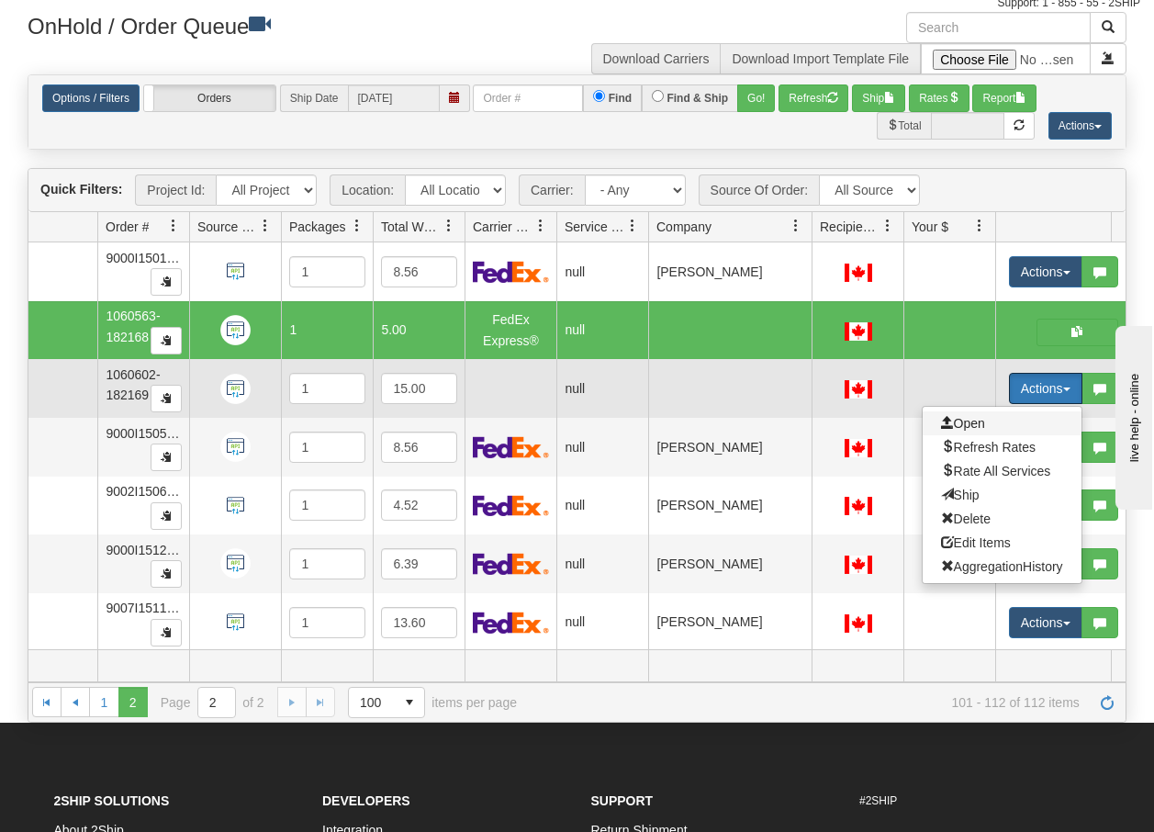
click at [973, 417] on span "Open" at bounding box center [963, 423] width 44 height 15
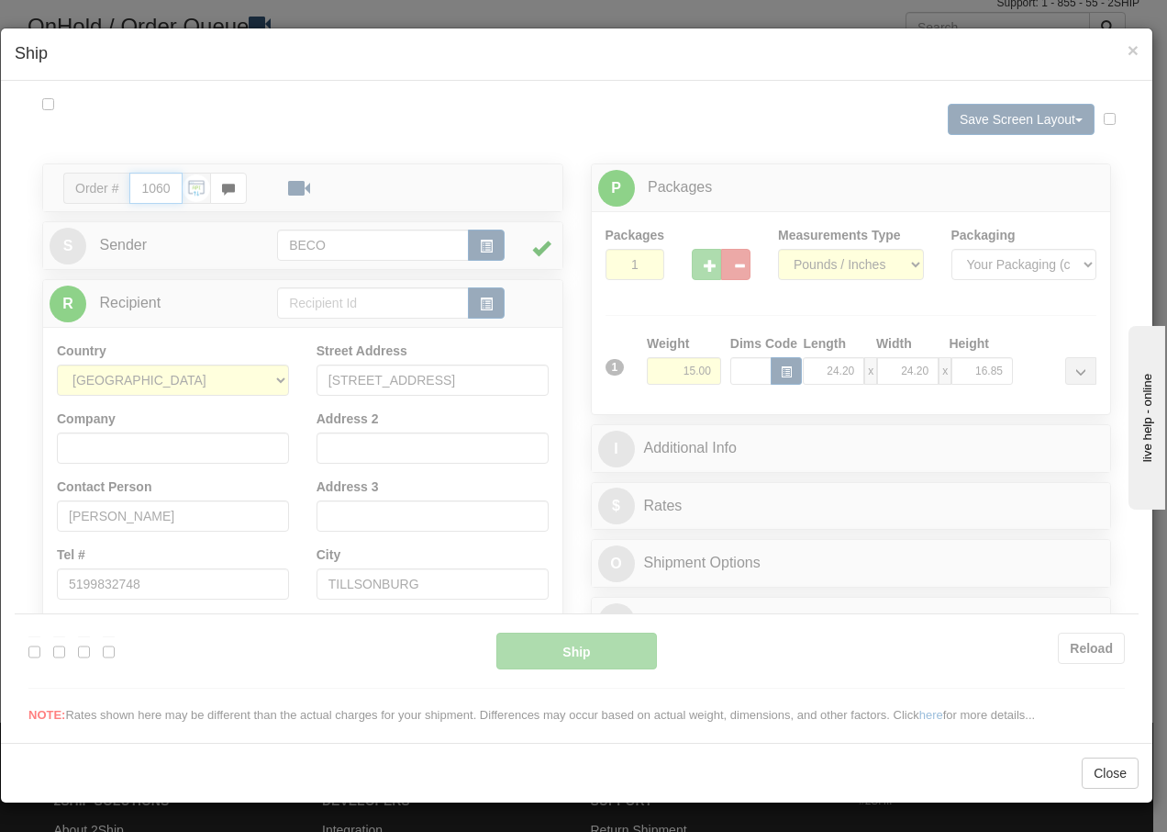
type input "08:21"
type input "16:00"
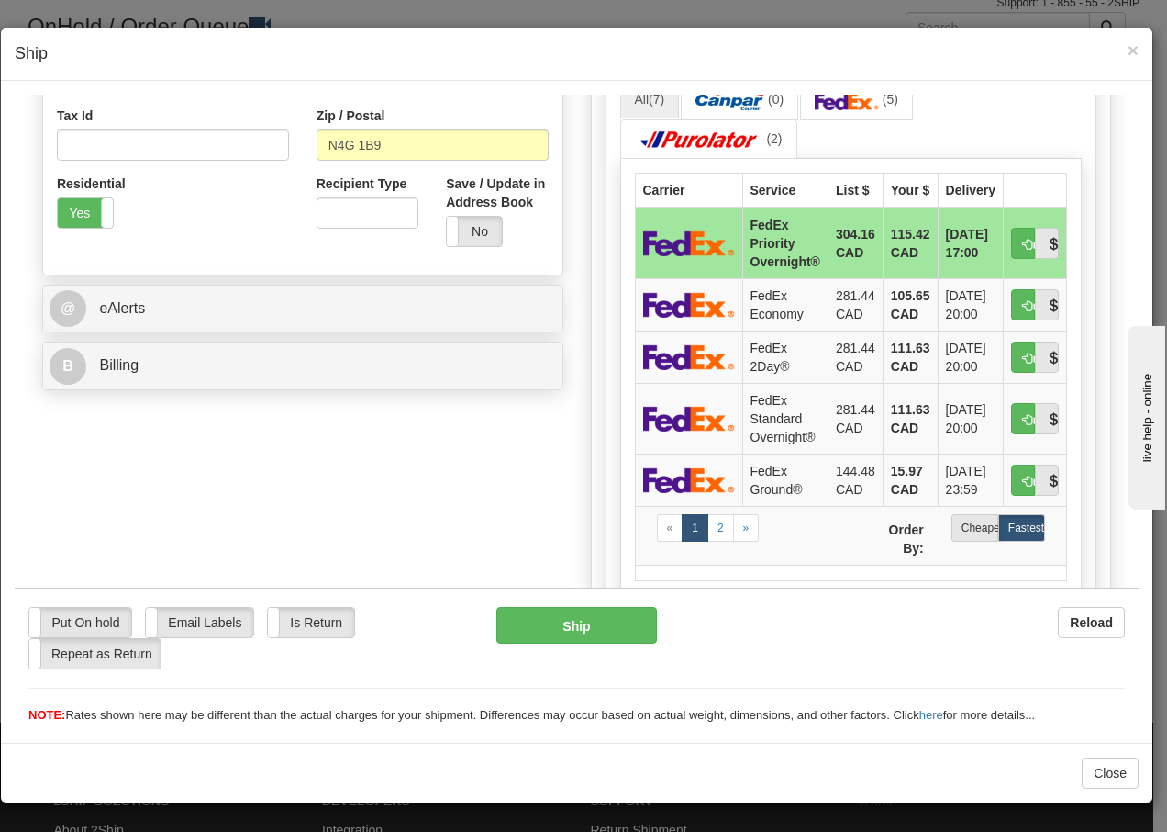
scroll to position [611, 0]
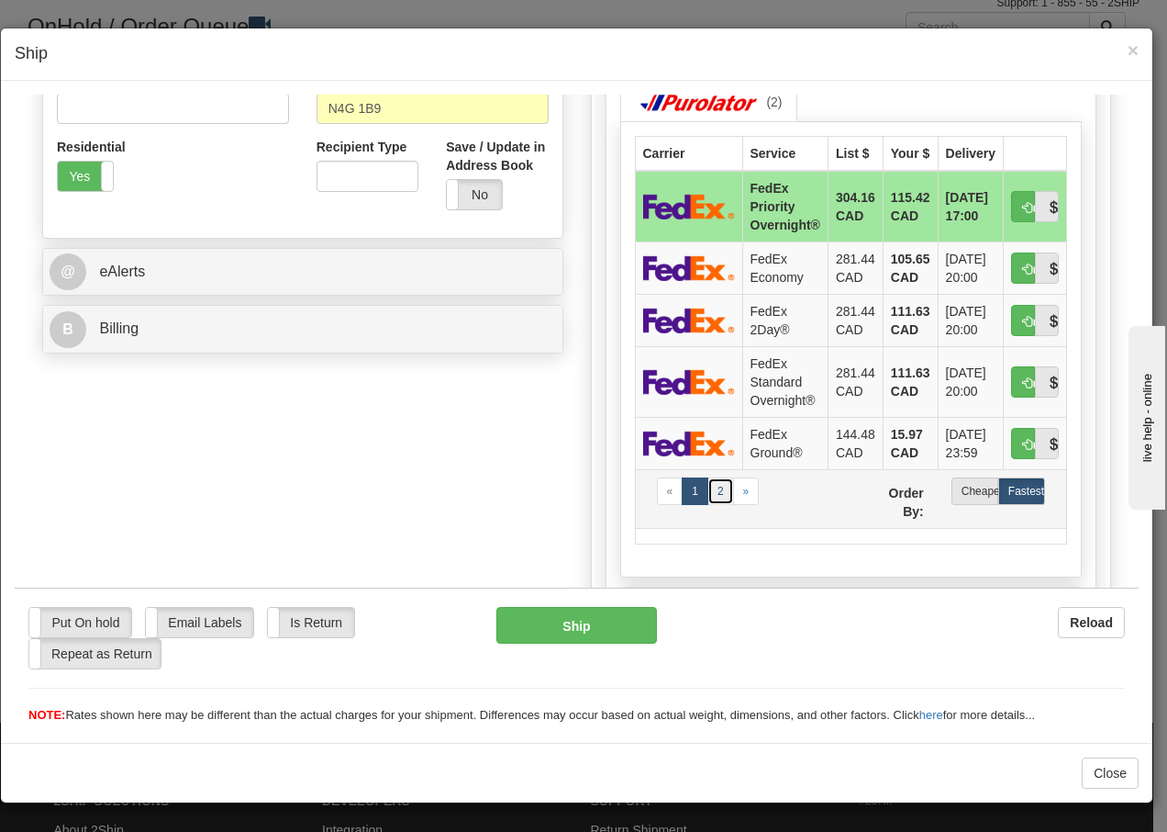
click at [709, 490] on link "2" at bounding box center [721, 490] width 27 height 28
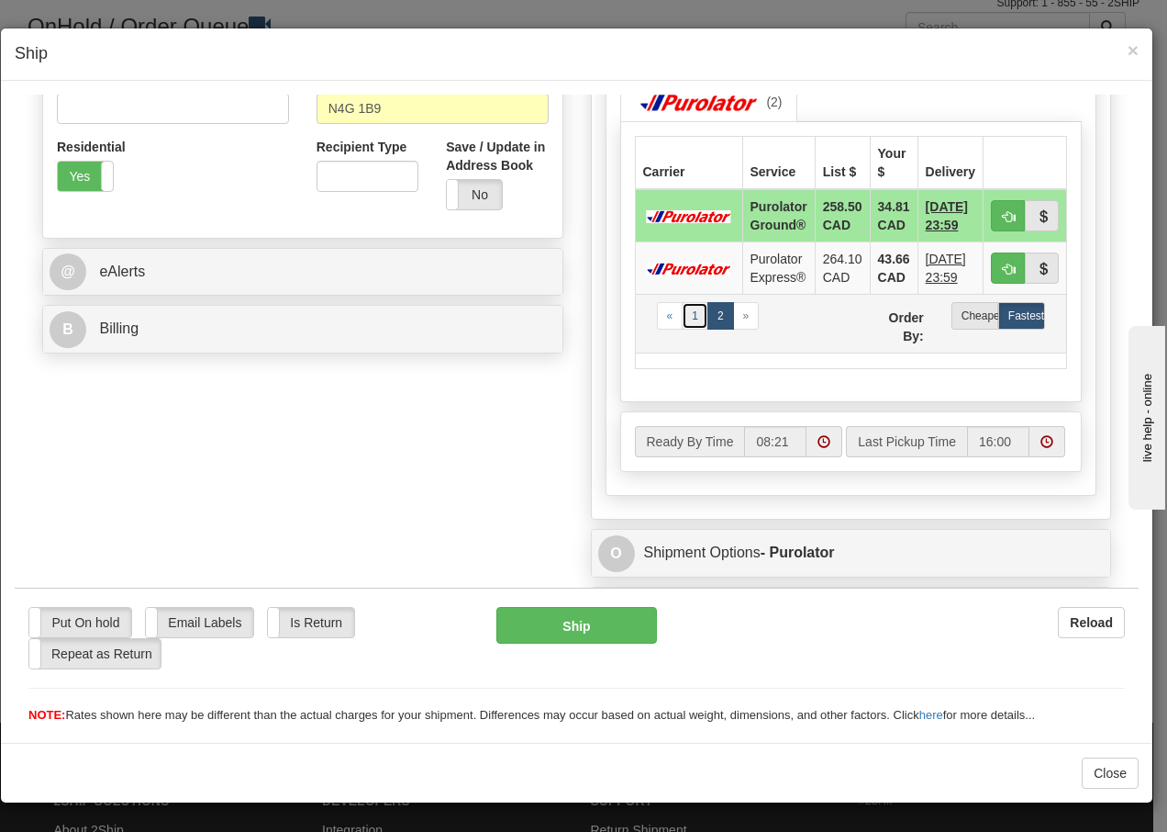
click at [690, 320] on link "1" at bounding box center [695, 315] width 27 height 28
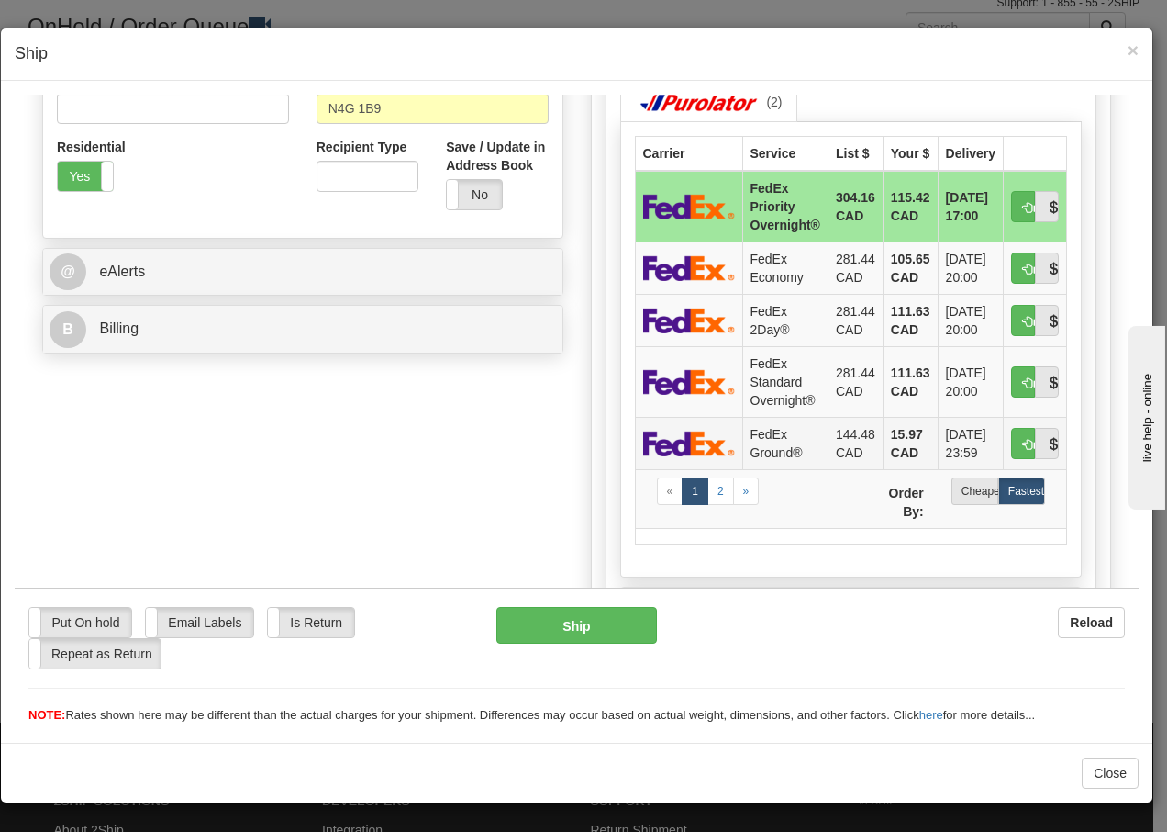
click at [744, 438] on td "FedEx Ground®" at bounding box center [784, 442] width 85 height 52
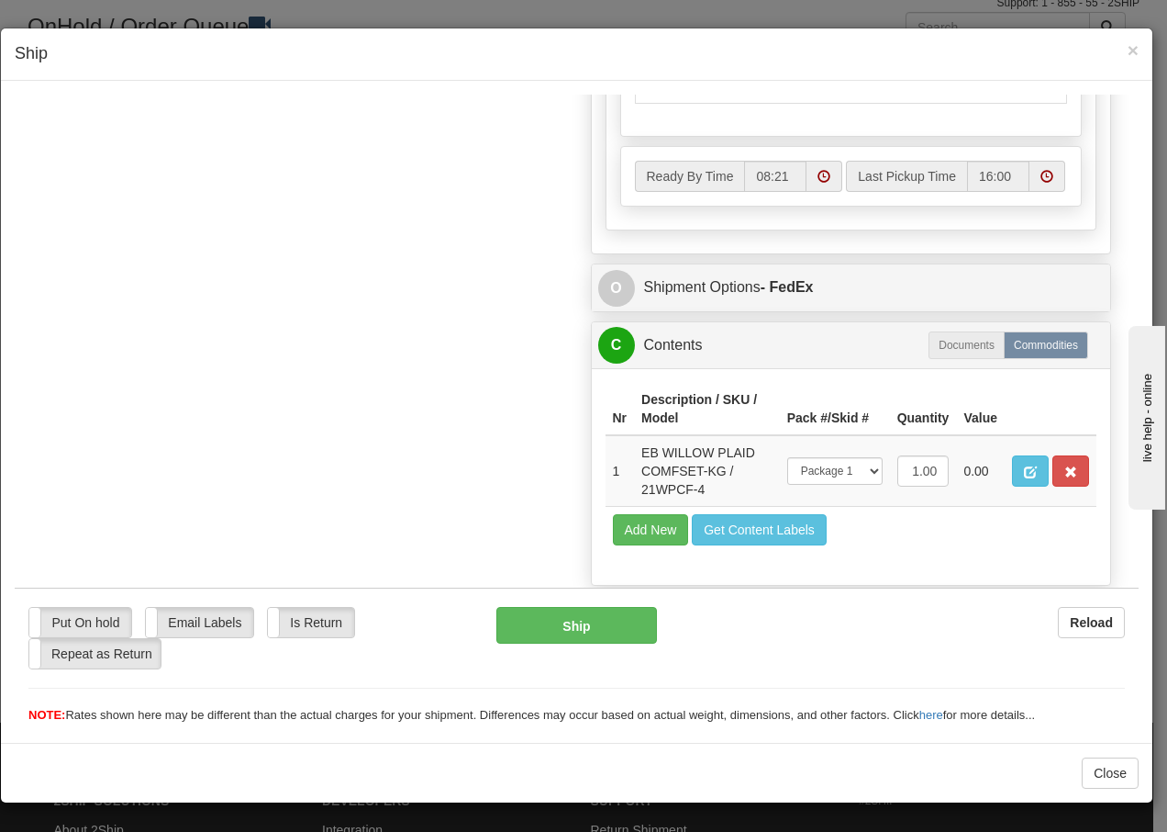
scroll to position [1106, 0]
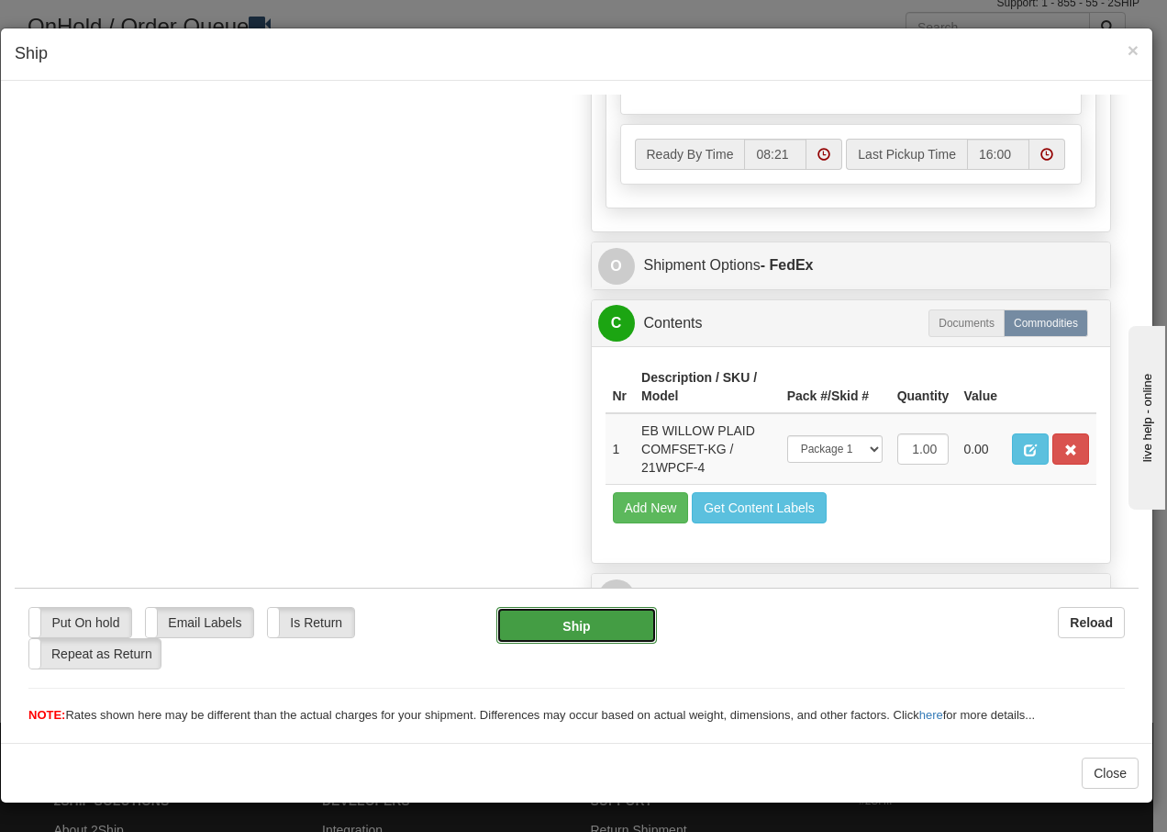
click at [552, 629] on button "Ship" at bounding box center [577, 624] width 160 height 37
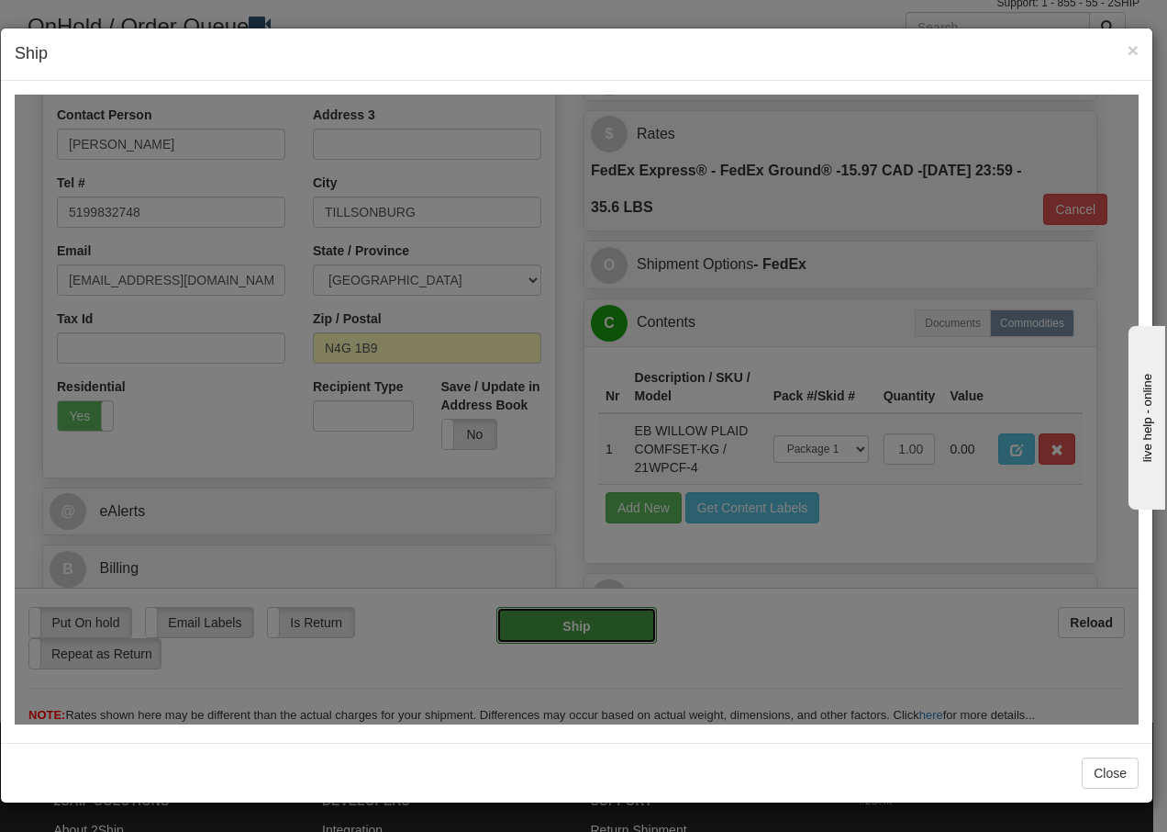
type input "92"
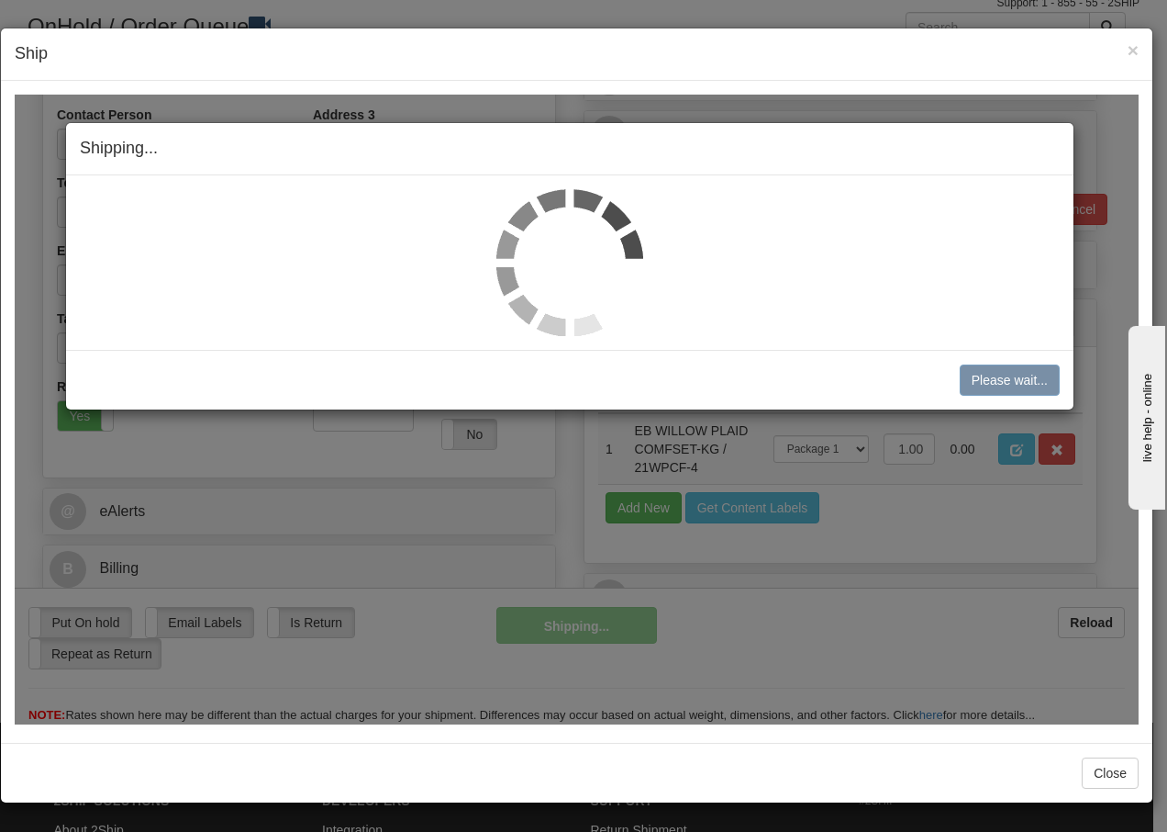
scroll to position [372, 0]
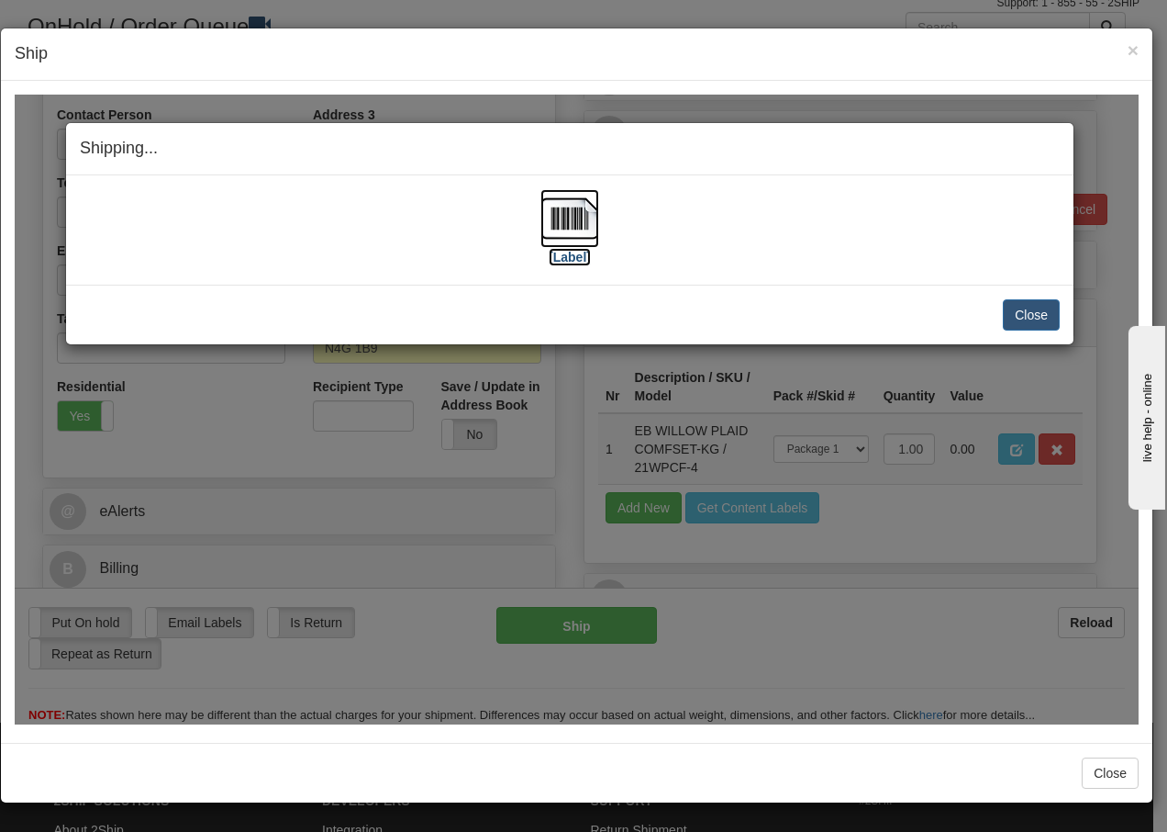
click at [565, 222] on img at bounding box center [570, 217] width 59 height 59
click at [1033, 317] on button "Close" at bounding box center [1031, 313] width 57 height 31
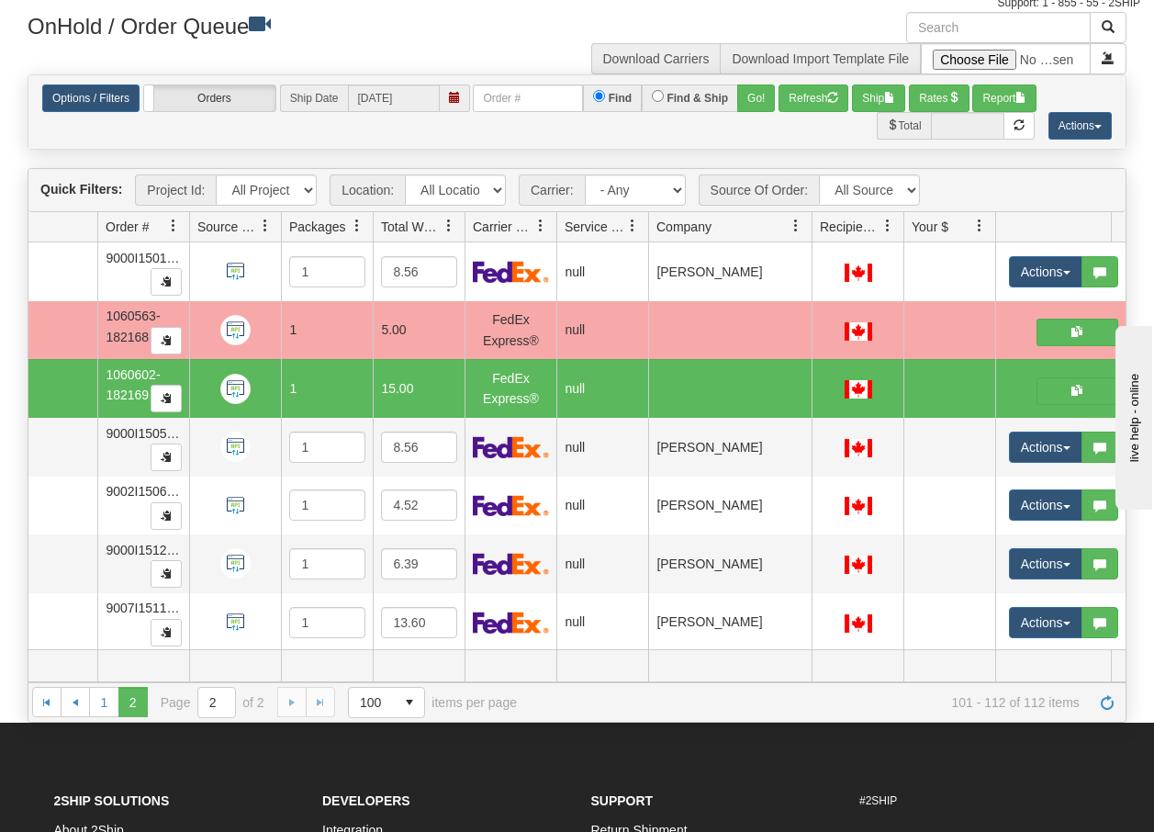
scroll to position [0, 0]
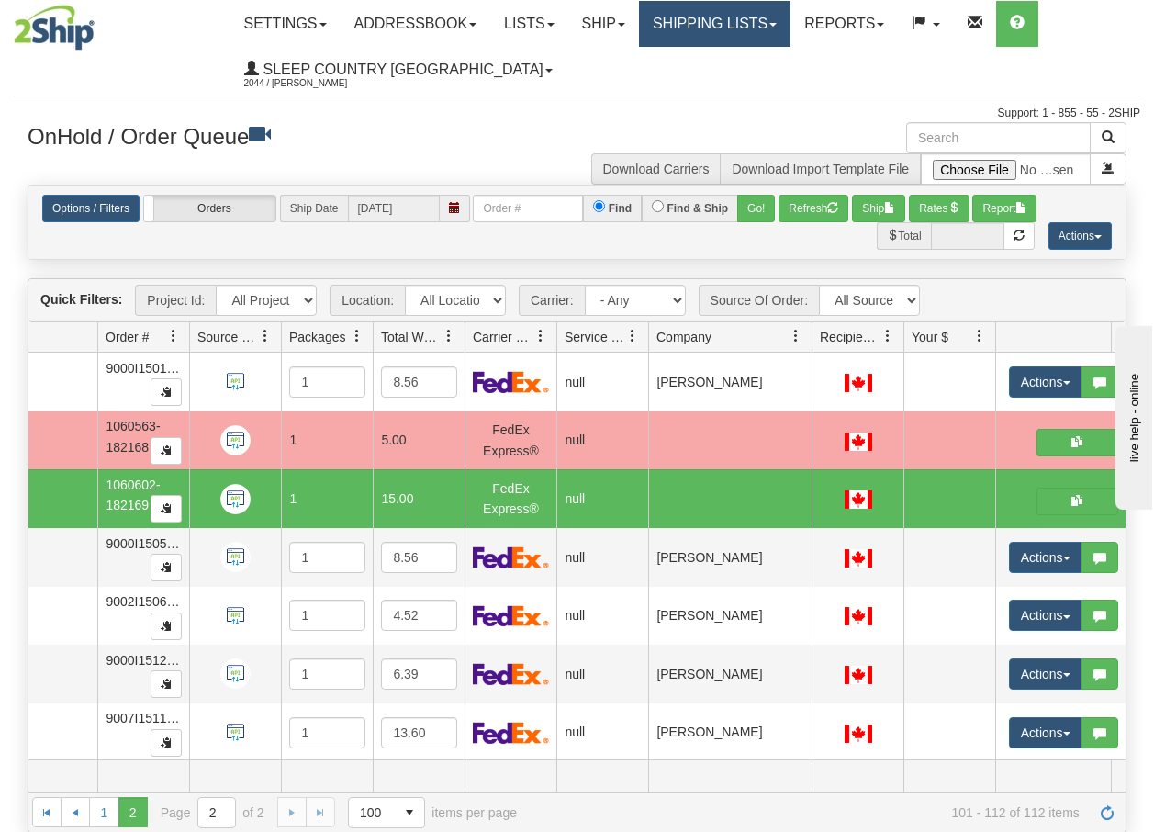
click at [717, 23] on link "Shipping lists" at bounding box center [714, 24] width 151 height 46
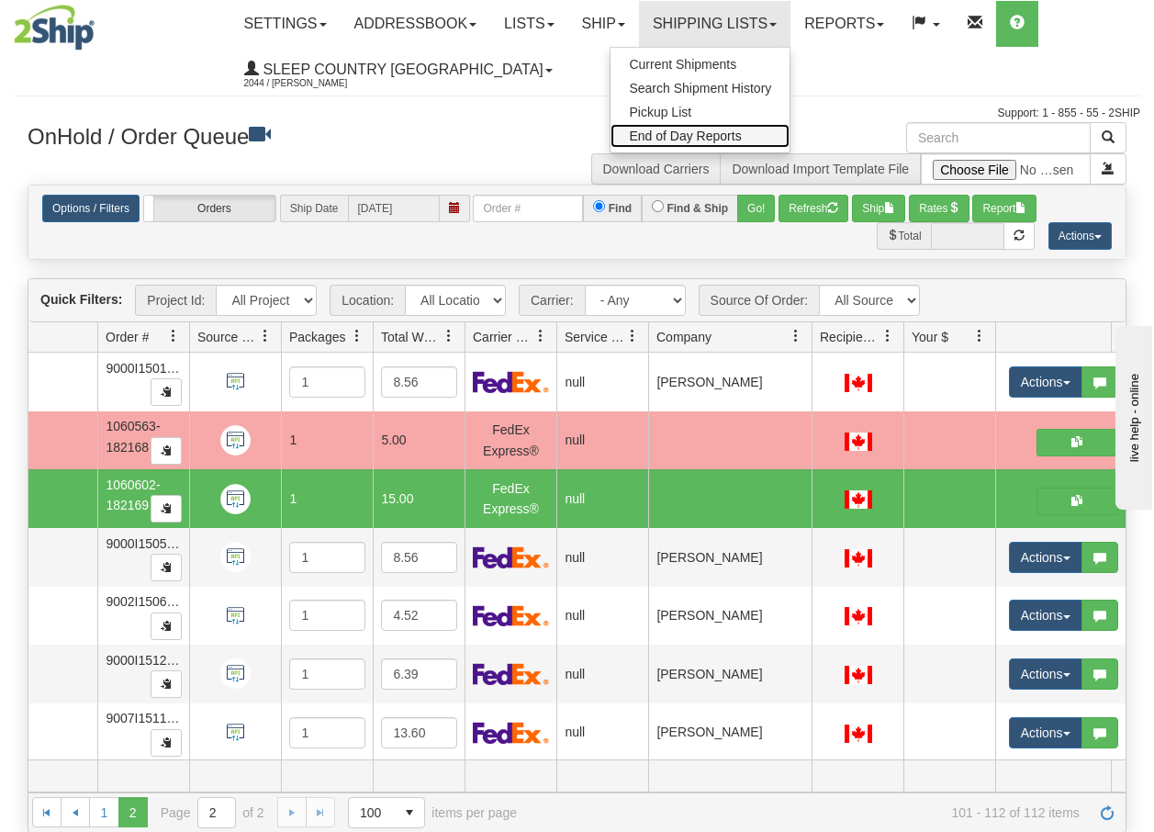
click at [695, 138] on span "End of Day Reports" at bounding box center [685, 135] width 112 height 15
